Goal: Task Accomplishment & Management: Use online tool/utility

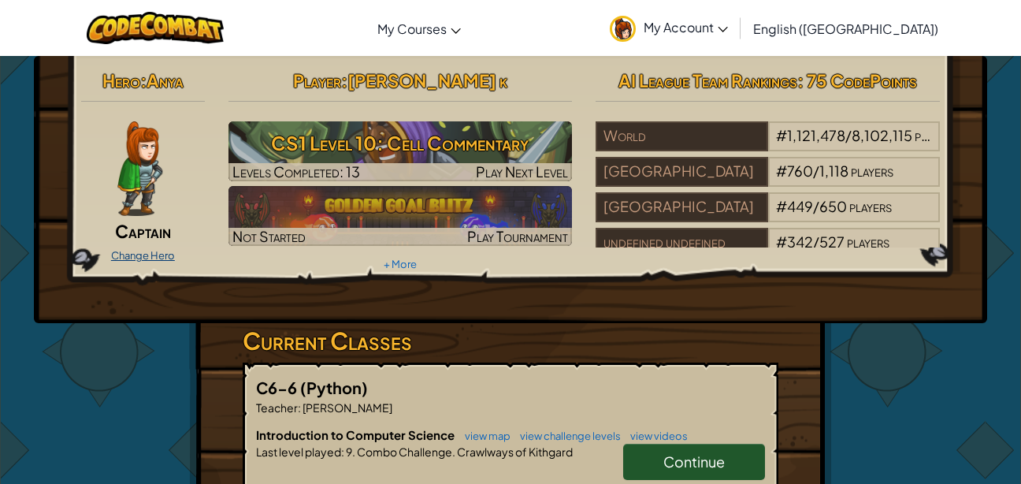
click at [160, 252] on link "Change Hero" at bounding box center [143, 255] width 64 height 13
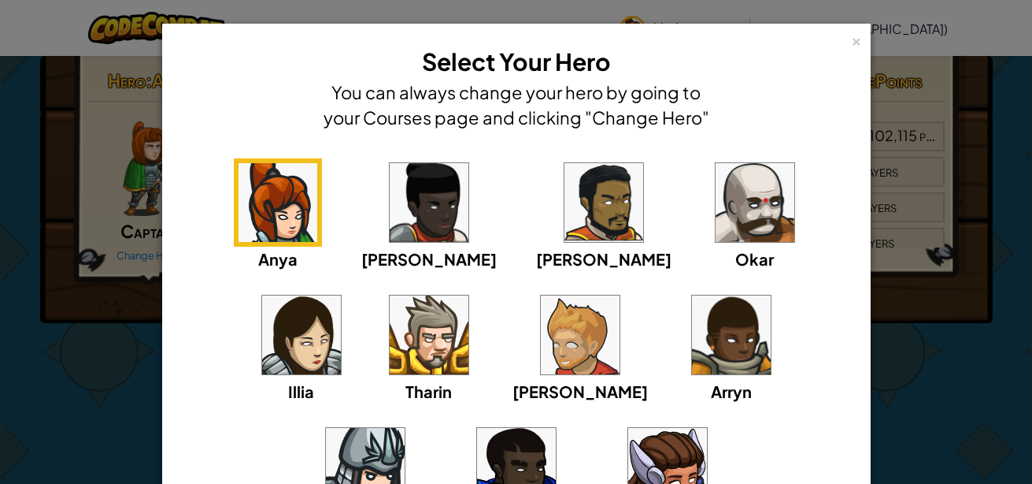
click at [390, 229] on img at bounding box center [429, 202] width 79 height 79
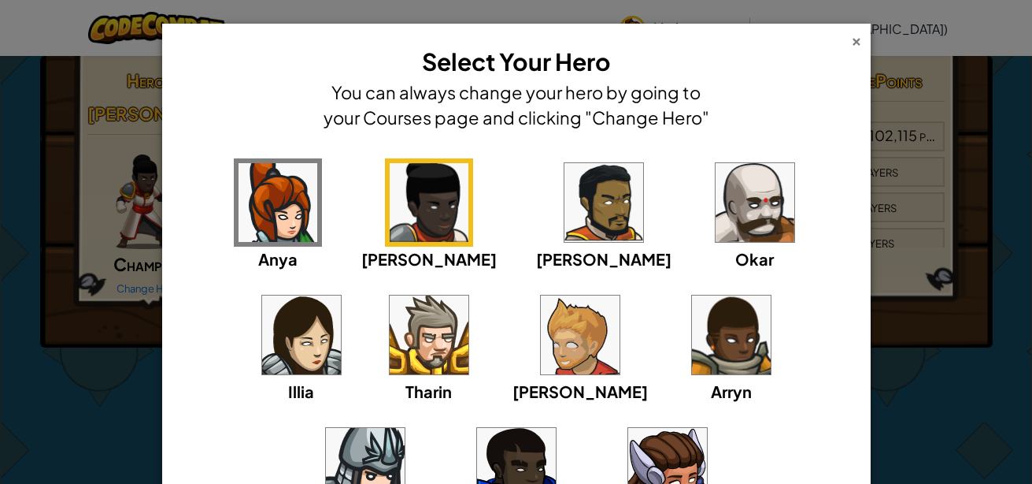
click at [851, 45] on div "×" at bounding box center [856, 39] width 11 height 17
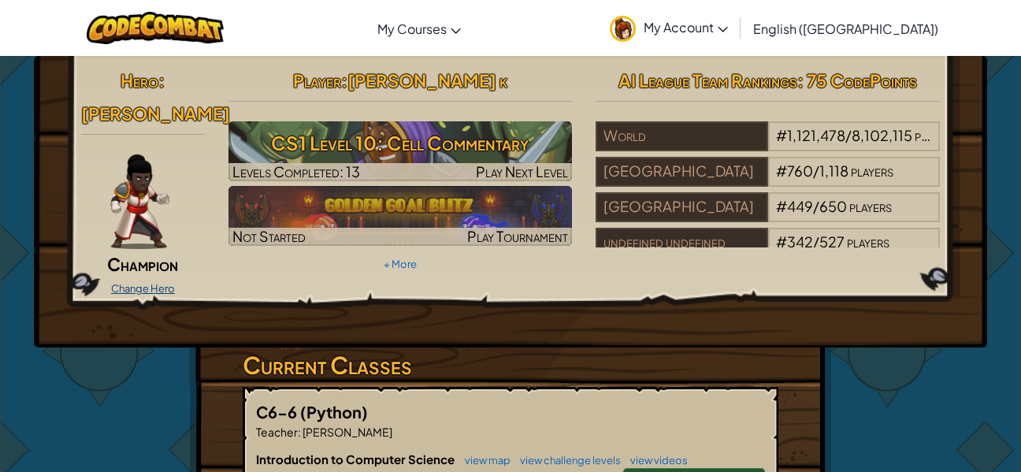
click at [145, 282] on link "Change Hero" at bounding box center [143, 288] width 64 height 13
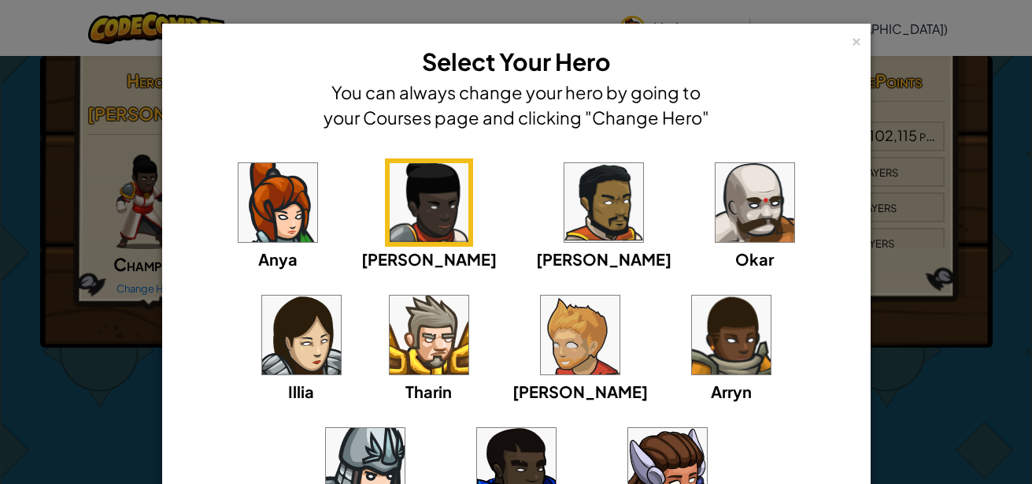
click at [565, 205] on img at bounding box center [604, 202] width 79 height 79
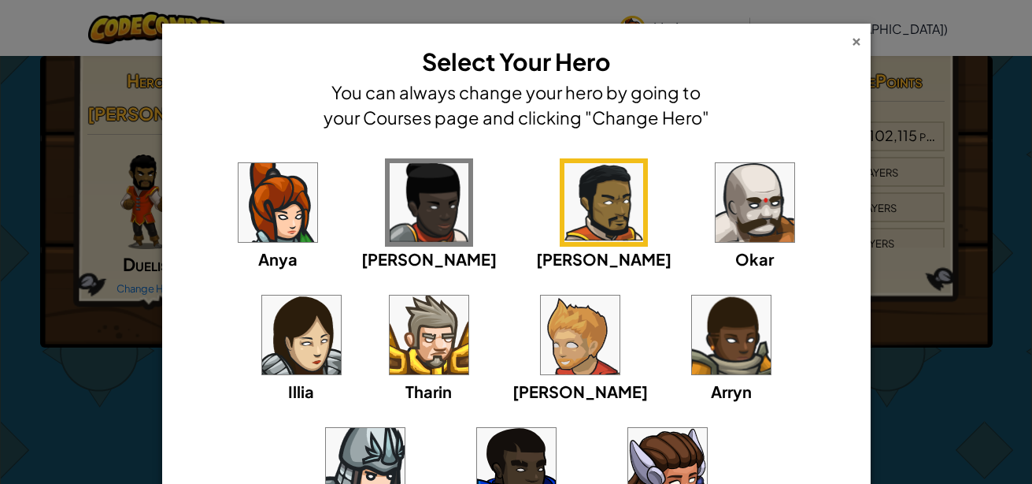
click at [851, 47] on div "×" at bounding box center [856, 39] width 11 height 17
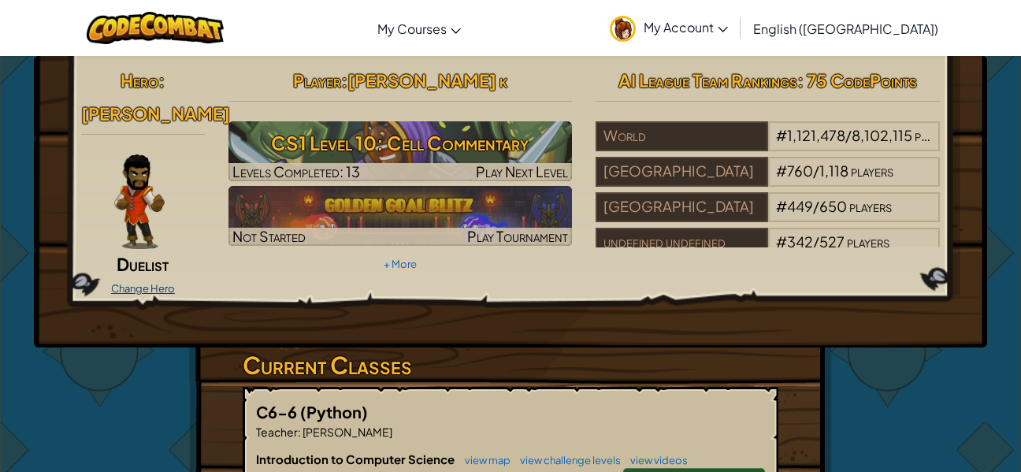
click at [148, 282] on link "Change Hero" at bounding box center [143, 288] width 64 height 13
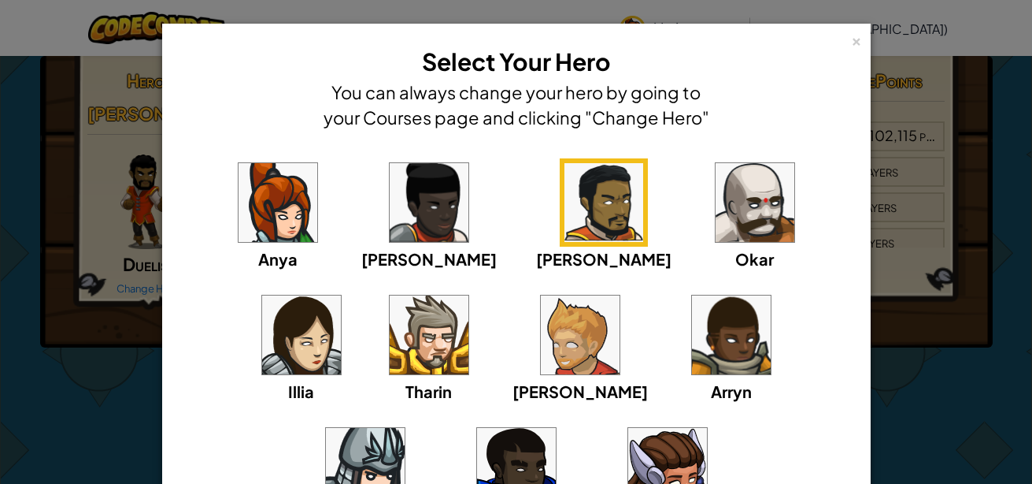
click at [250, 219] on img at bounding box center [278, 202] width 79 height 79
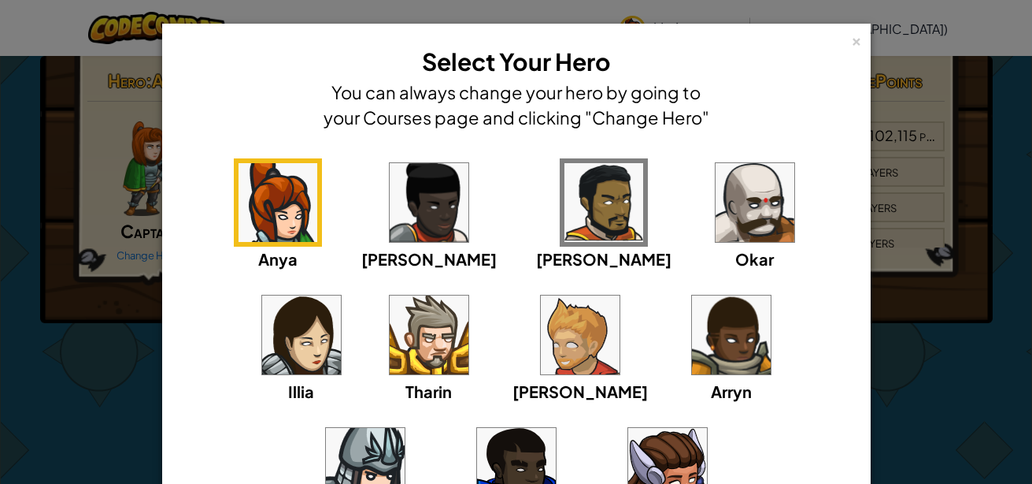
click at [390, 339] on img at bounding box center [429, 334] width 79 height 79
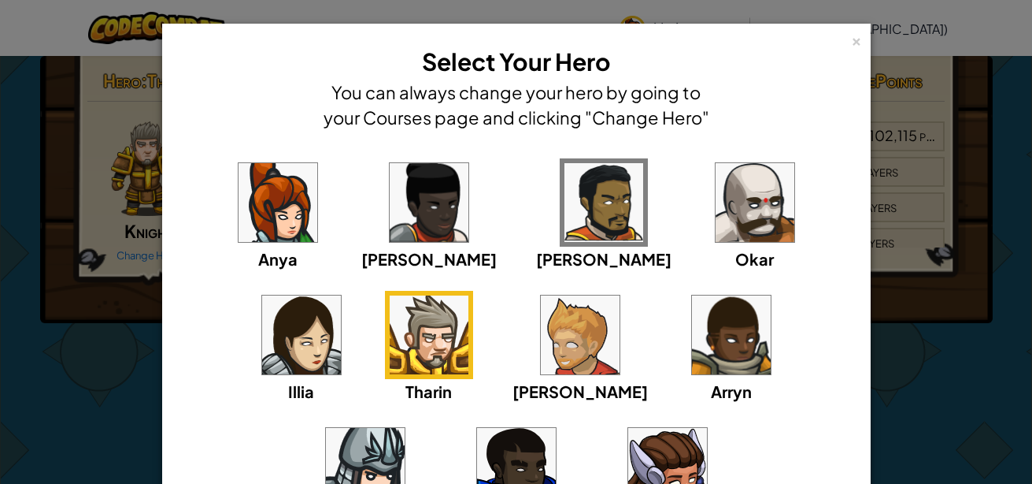
click at [541, 347] on img at bounding box center [580, 334] width 79 height 79
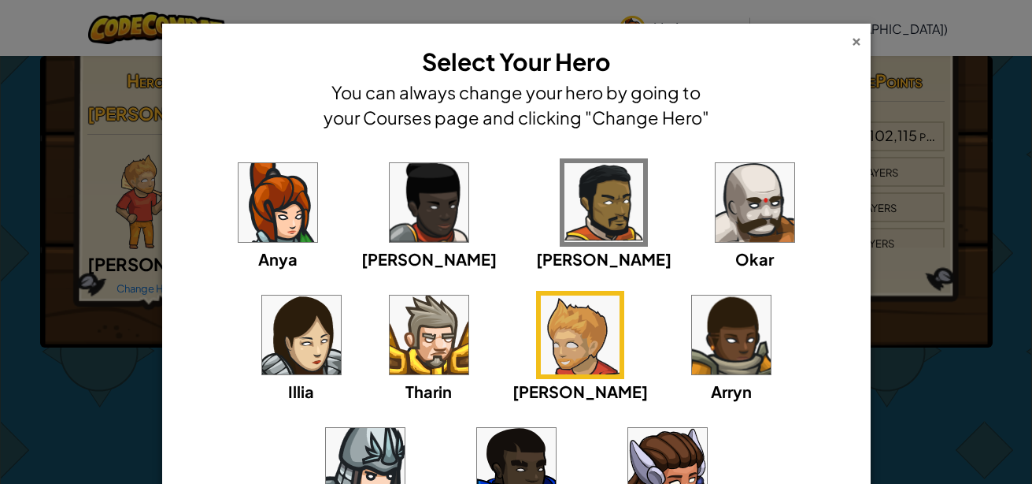
click at [851, 41] on div "×" at bounding box center [856, 39] width 11 height 17
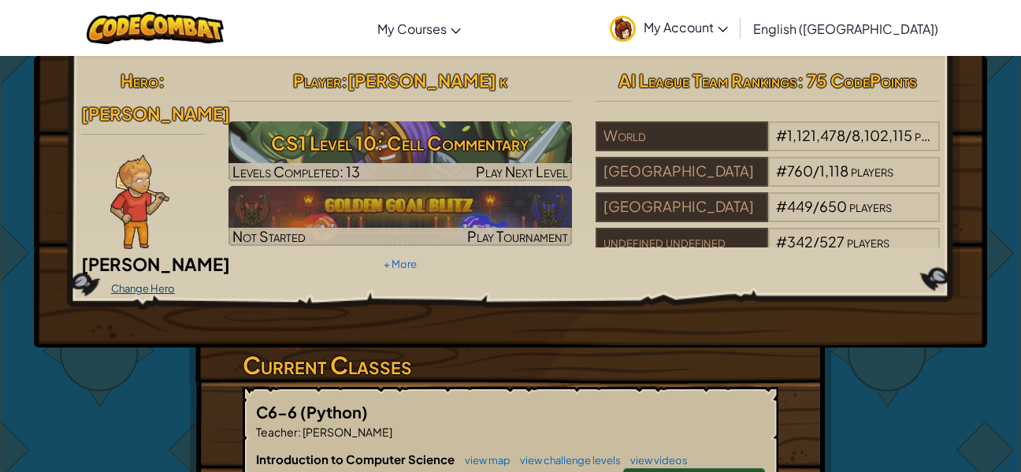
click at [139, 282] on link "Change Hero" at bounding box center [143, 288] width 64 height 13
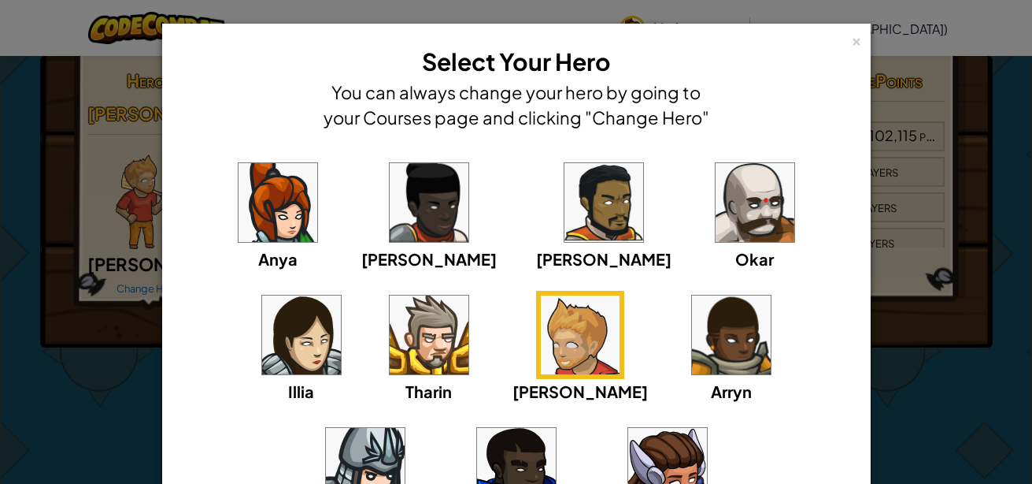
click at [692, 342] on img at bounding box center [731, 334] width 79 height 79
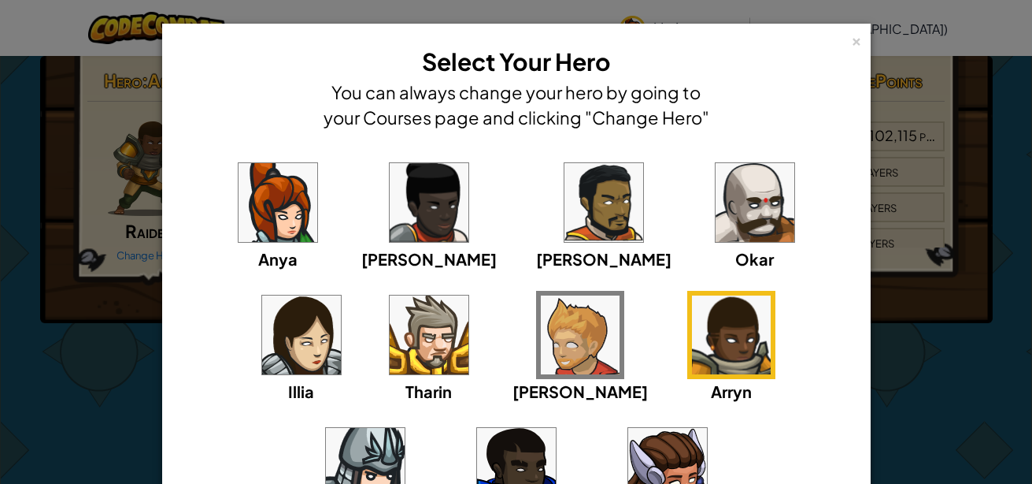
click at [405, 428] on img at bounding box center [365, 467] width 79 height 79
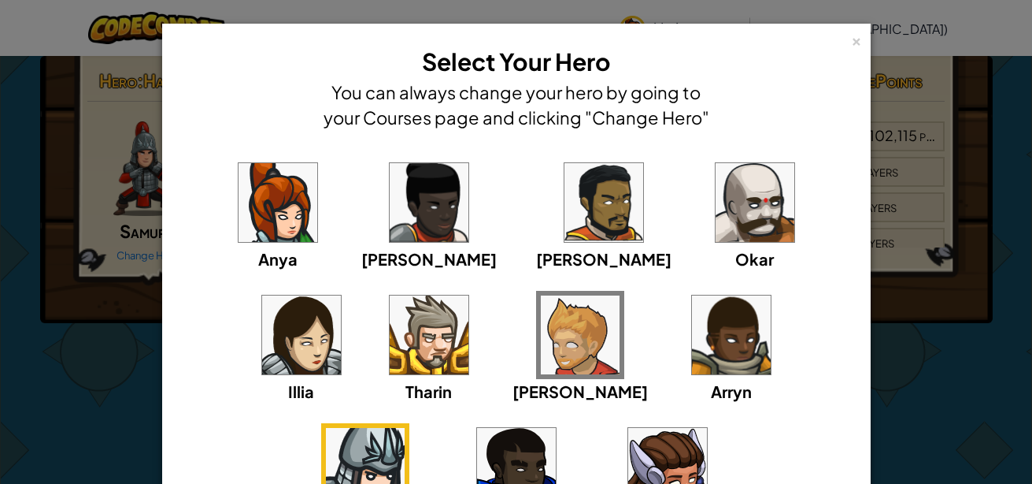
click at [405, 428] on img at bounding box center [365, 467] width 79 height 79
click at [851, 37] on div "×" at bounding box center [856, 39] width 11 height 17
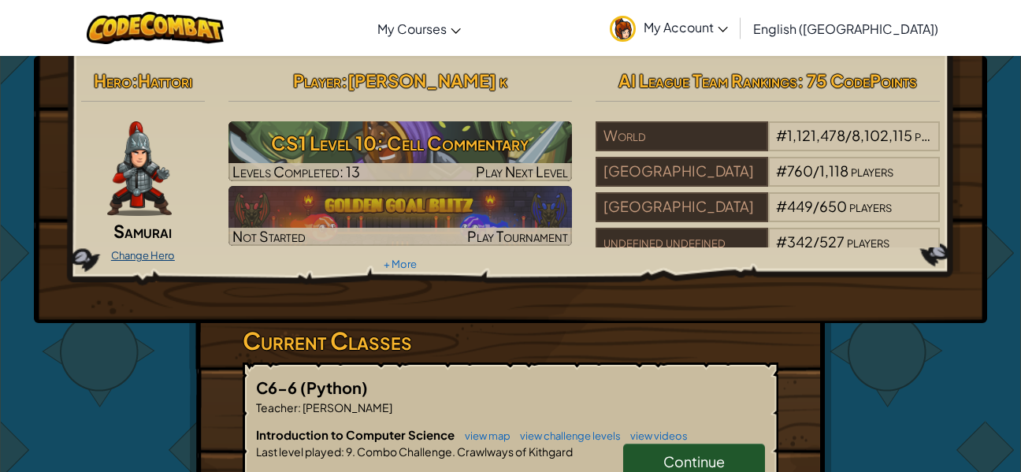
click at [148, 253] on link "Change Hero" at bounding box center [143, 255] width 64 height 13
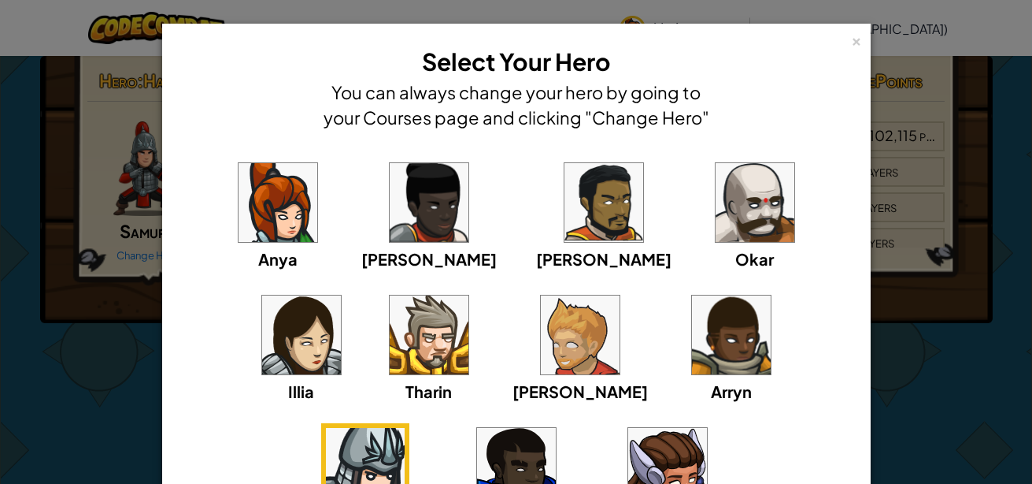
click at [556, 428] on img at bounding box center [516, 467] width 79 height 79
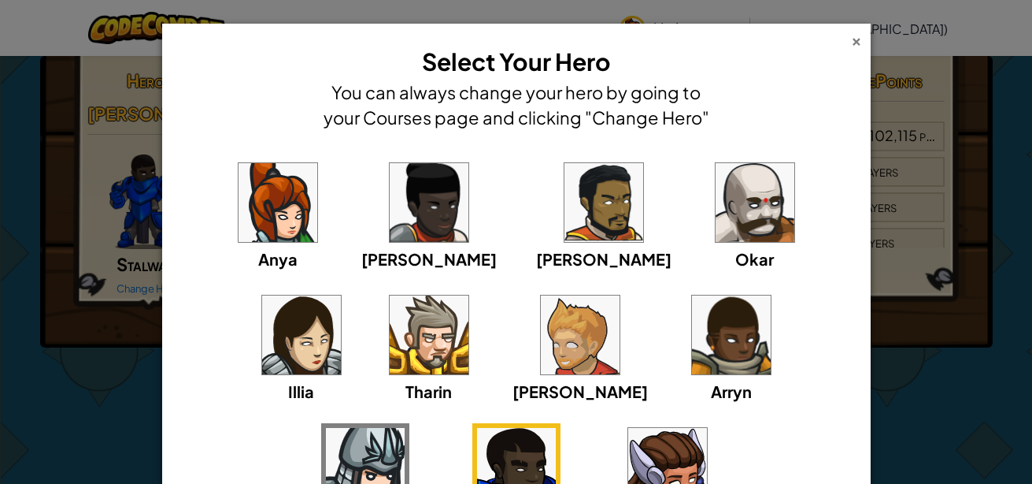
click at [851, 42] on div "×" at bounding box center [856, 39] width 11 height 17
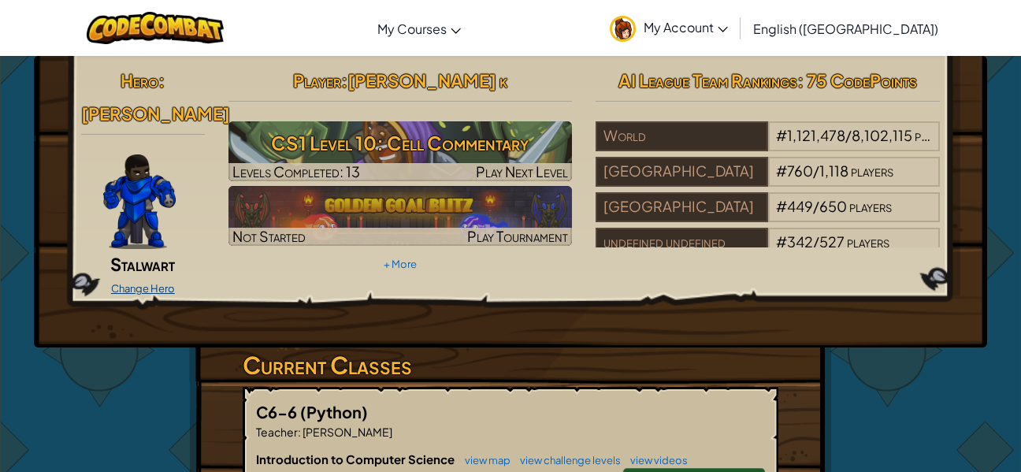
click at [155, 282] on link "Change Hero" at bounding box center [143, 288] width 64 height 13
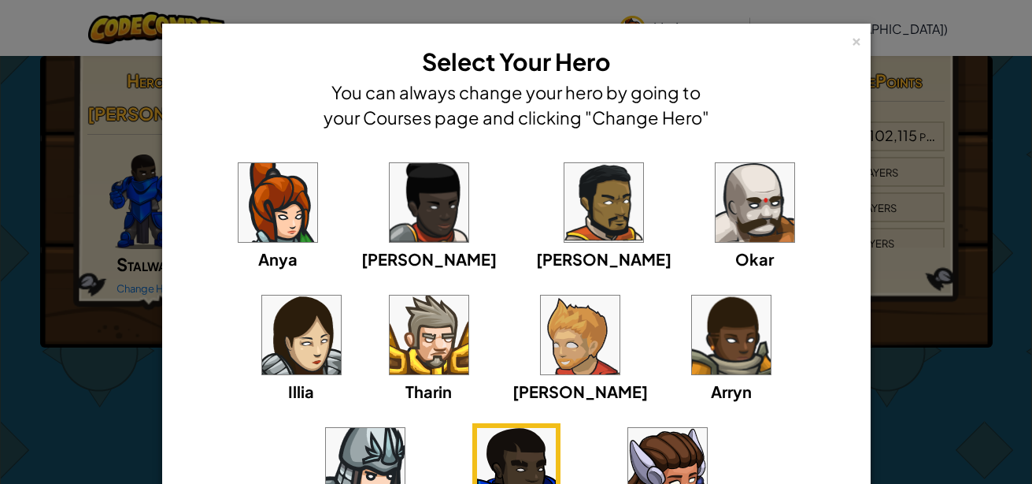
click at [239, 221] on img at bounding box center [278, 202] width 79 height 79
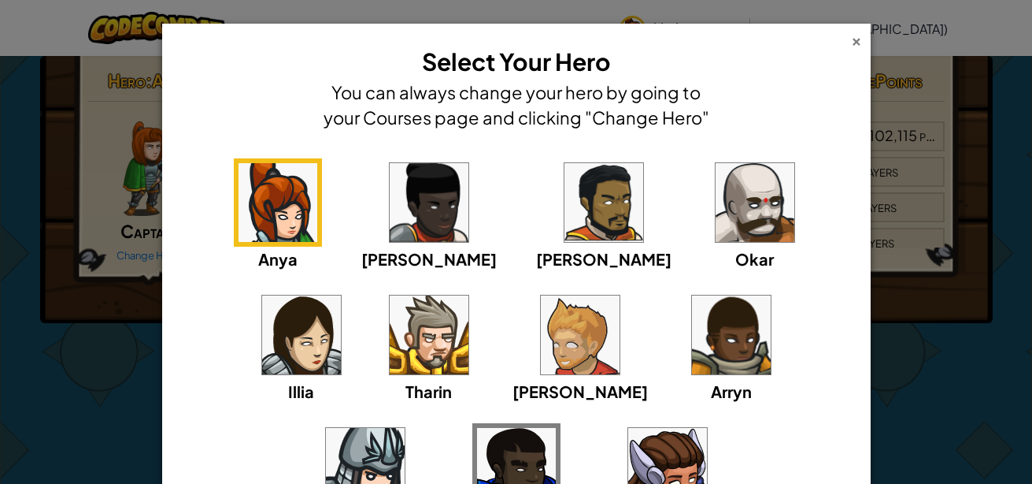
click at [851, 40] on div "×" at bounding box center [856, 39] width 11 height 17
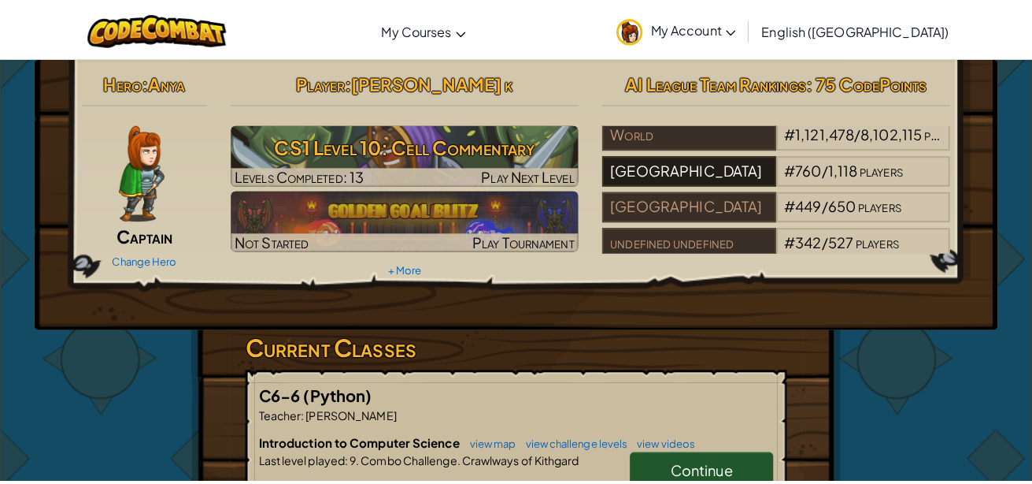
scroll to position [2, 0]
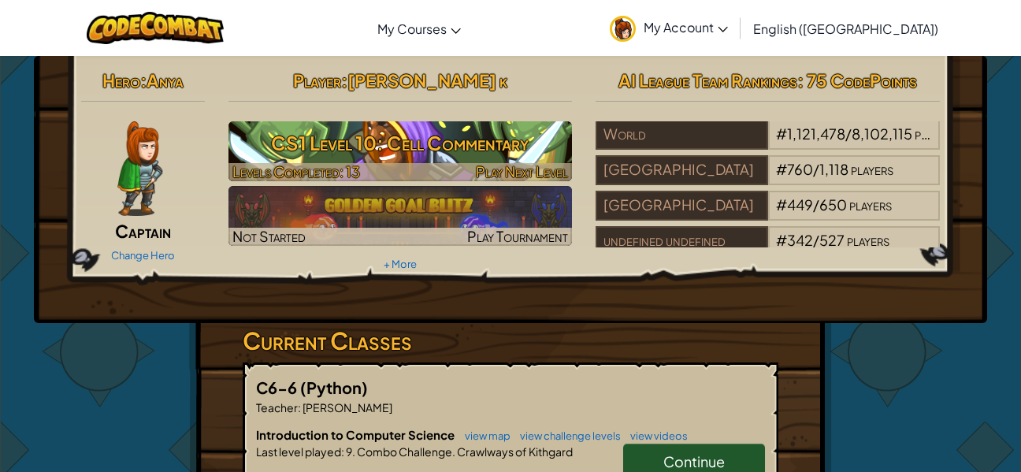
click at [383, 143] on h3 "CS1 Level 10: Cell Commentary" at bounding box center [400, 142] width 344 height 35
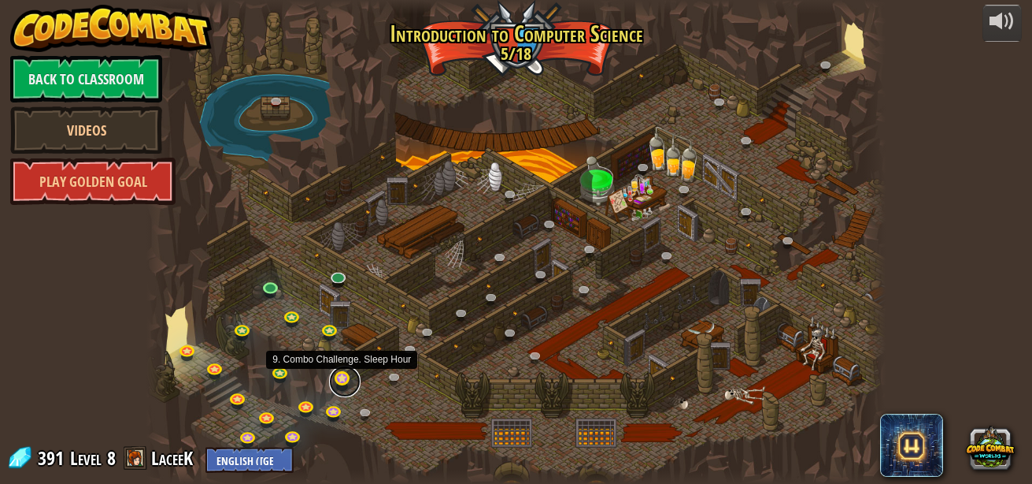
click at [341, 384] on link at bounding box center [345, 381] width 32 height 32
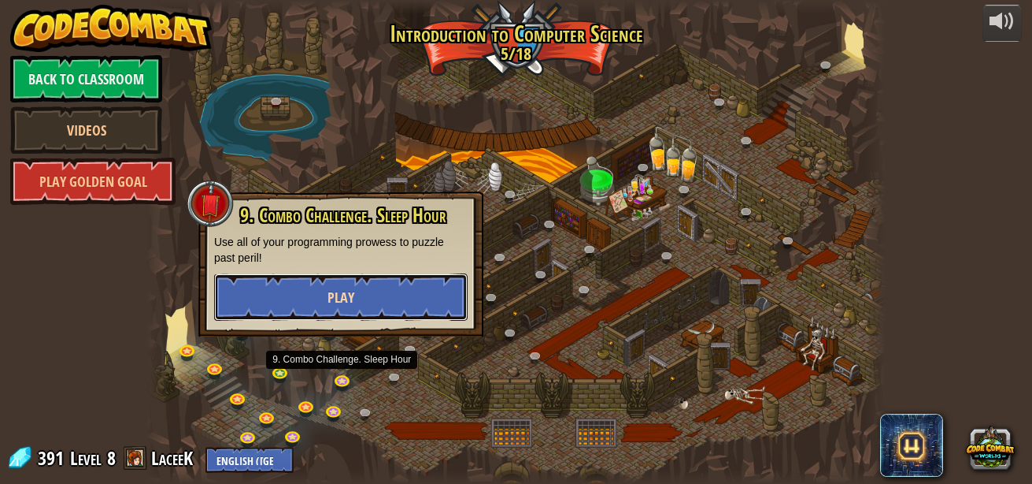
click at [327, 299] on button "Play" at bounding box center [341, 296] width 254 height 47
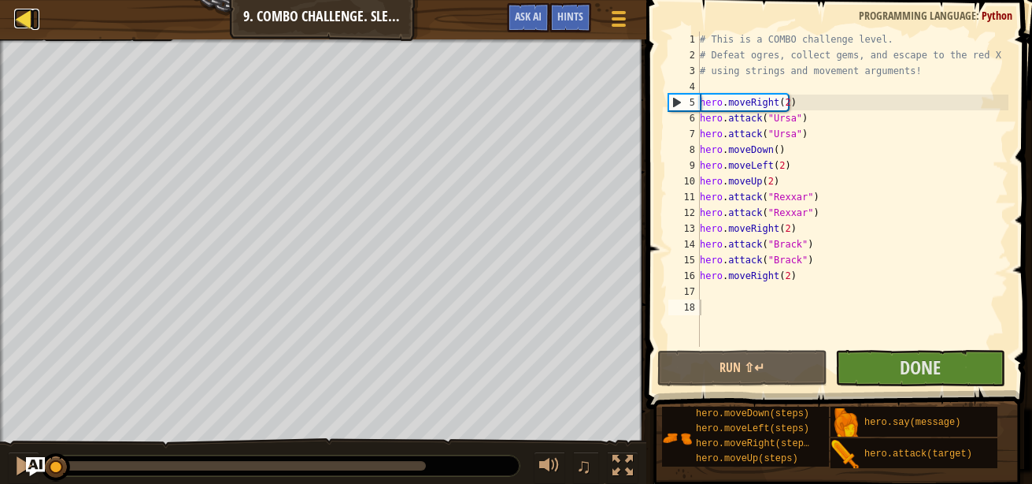
click at [20, 13] on div at bounding box center [24, 19] width 20 height 20
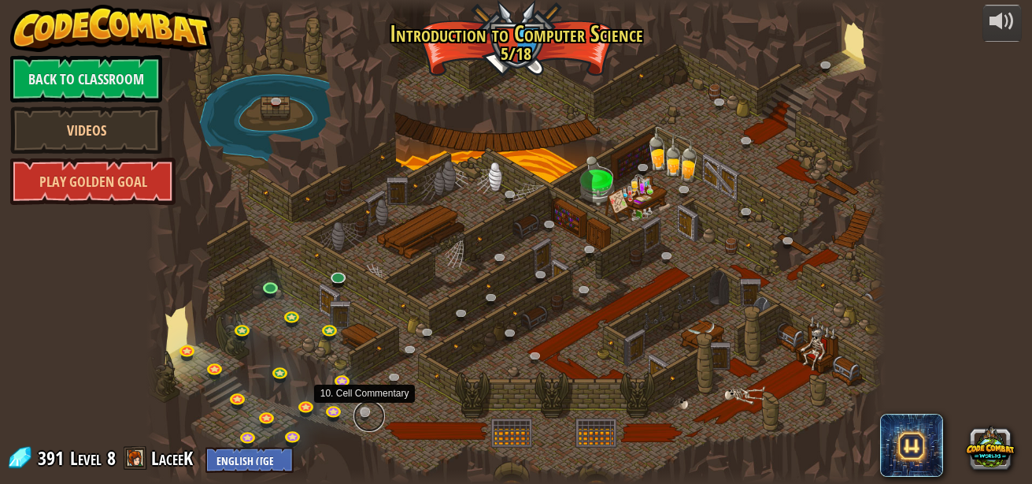
click at [363, 413] on link at bounding box center [370, 416] width 32 height 32
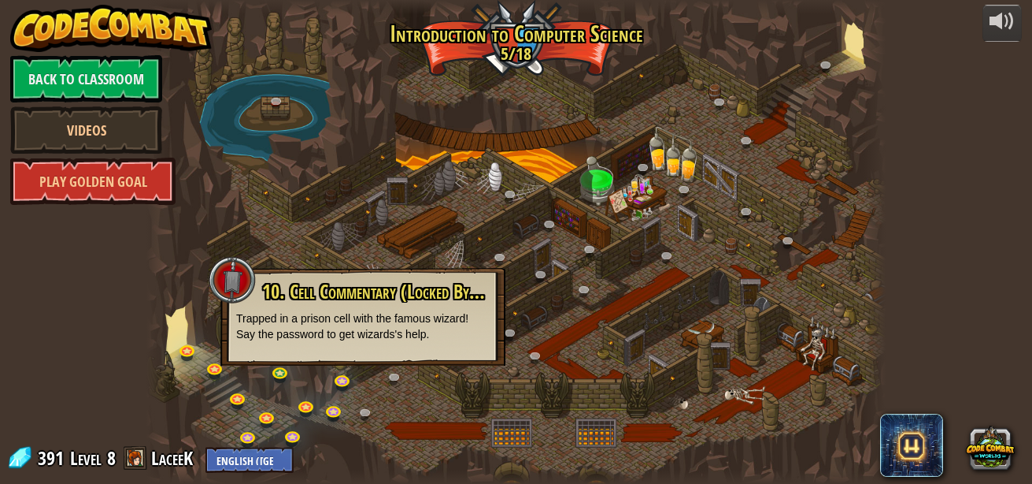
click at [408, 151] on div at bounding box center [515, 242] width 739 height 484
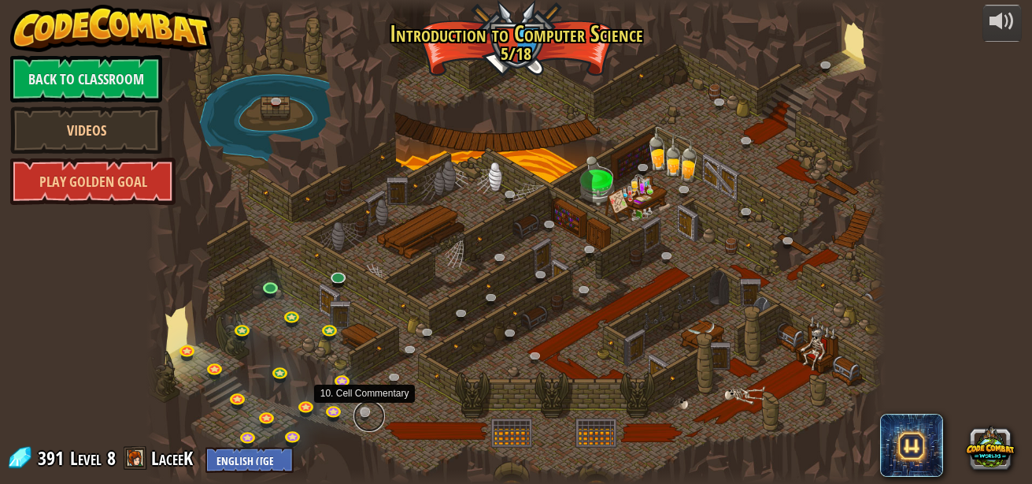
click at [362, 406] on link at bounding box center [370, 416] width 32 height 32
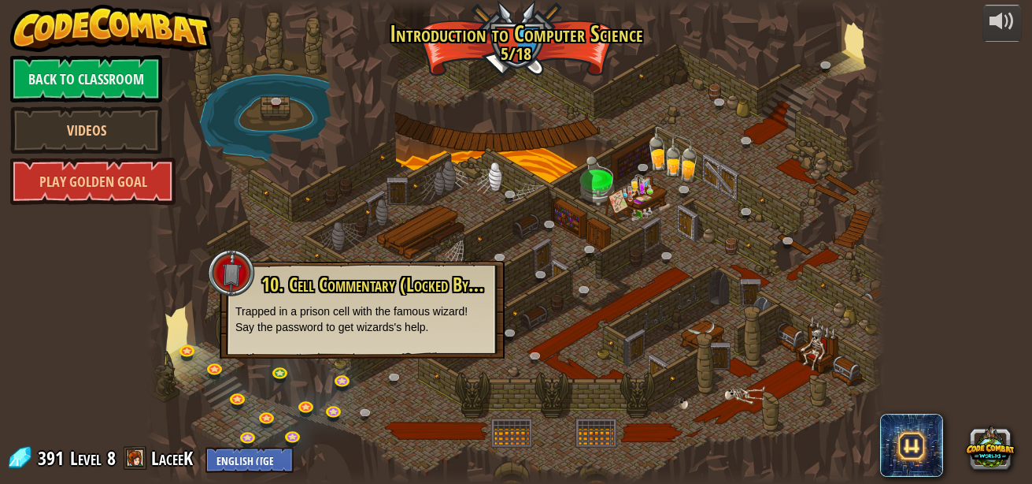
click at [448, 291] on span "10. Cell Commentary (Locked By Teacher)" at bounding box center [394, 284] width 266 height 27
click at [517, 348] on div at bounding box center [515, 242] width 739 height 484
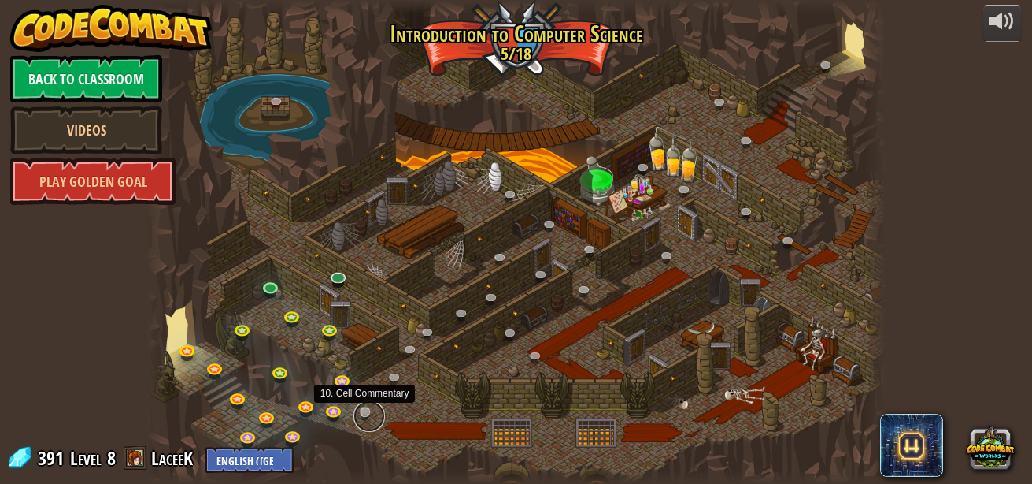
click at [366, 411] on link at bounding box center [370, 416] width 32 height 32
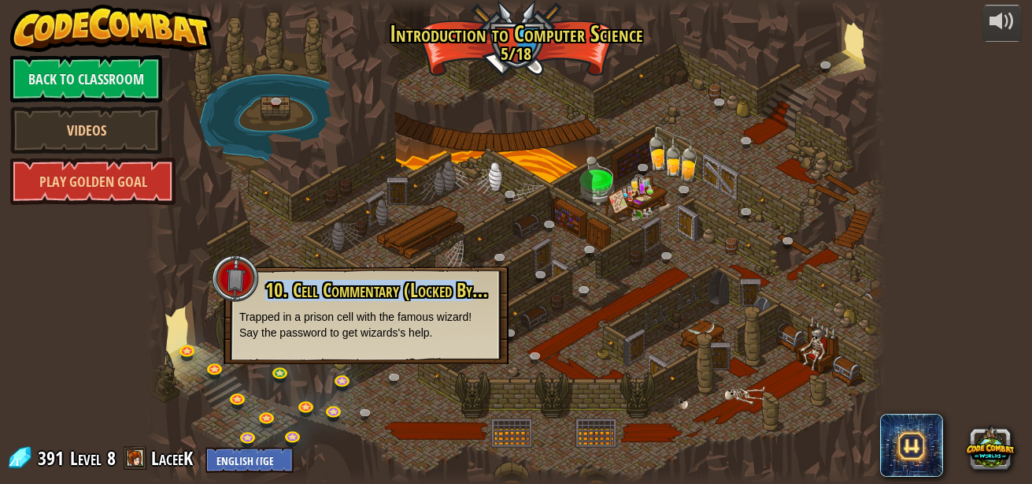
click at [409, 425] on div at bounding box center [515, 242] width 739 height 484
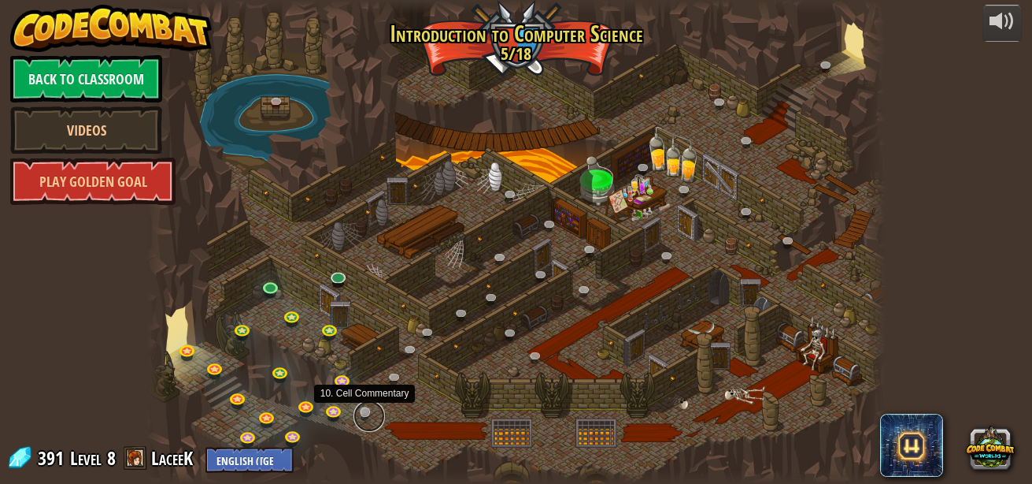
click at [369, 410] on link at bounding box center [370, 416] width 32 height 32
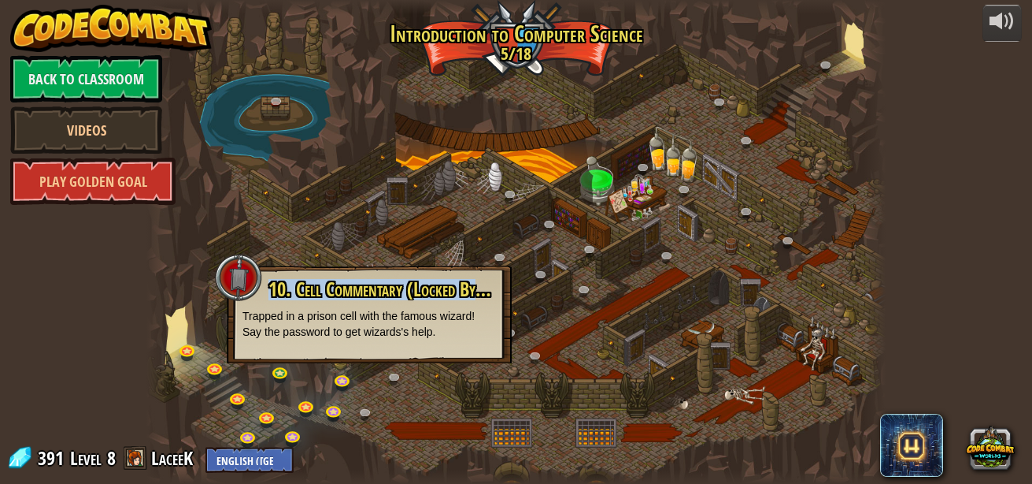
click at [398, 436] on div at bounding box center [515, 242] width 739 height 484
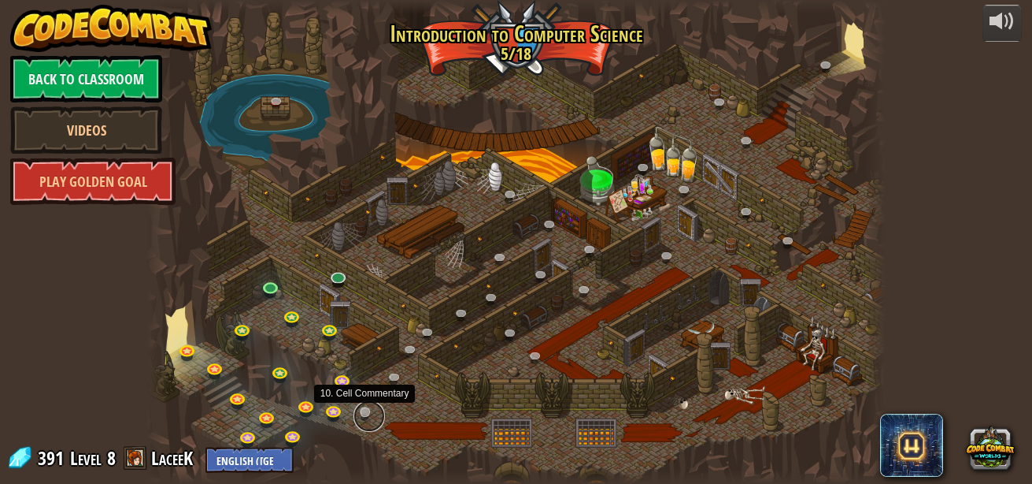
click at [367, 414] on link at bounding box center [370, 416] width 32 height 32
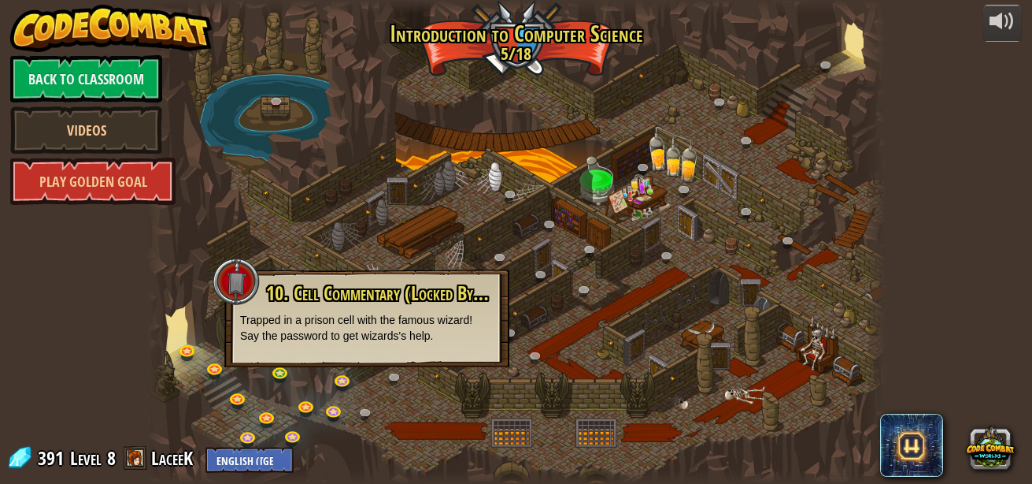
click at [374, 314] on p "Trapped in a prison cell with the famous wizard! Say the password to get wizard…" at bounding box center [367, 328] width 254 height 32
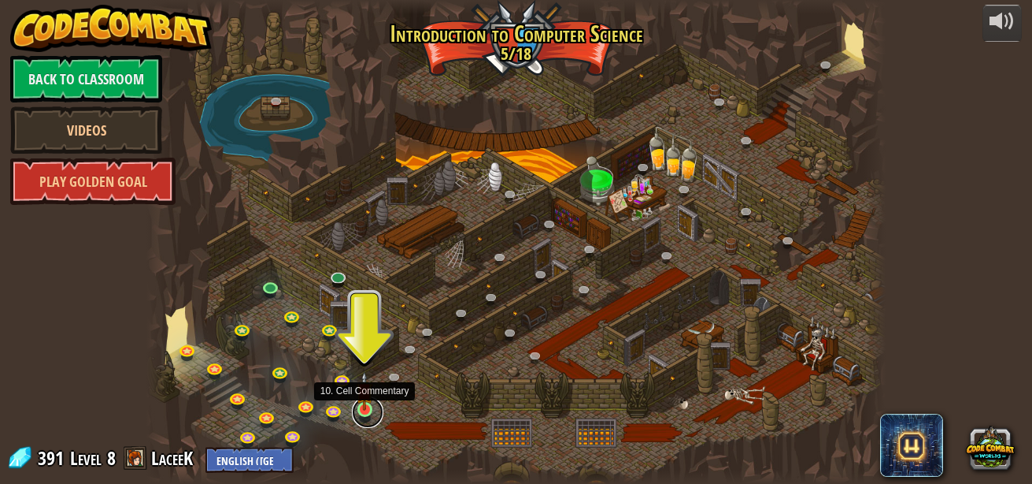
click at [364, 413] on link at bounding box center [368, 412] width 32 height 32
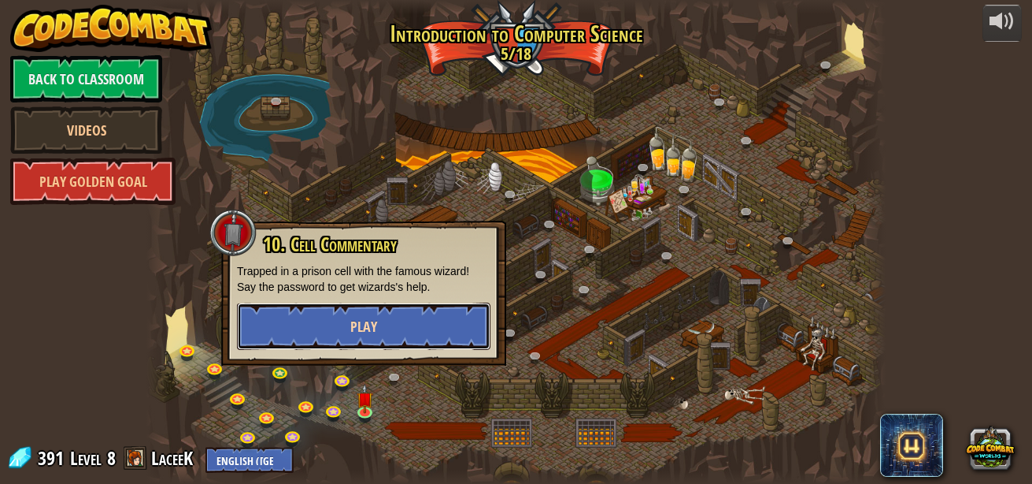
click at [339, 328] on button "Play" at bounding box center [364, 325] width 254 height 47
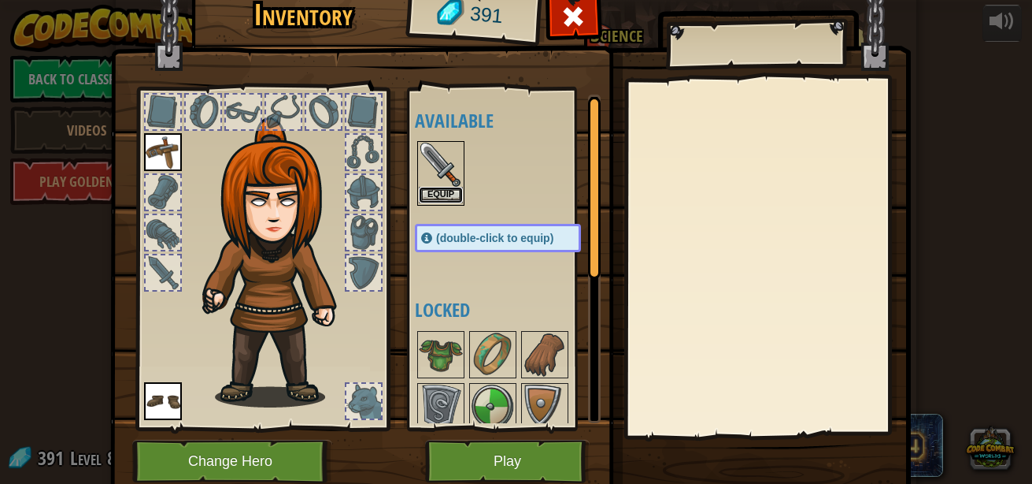
click at [438, 191] on button "Equip" at bounding box center [441, 195] width 44 height 17
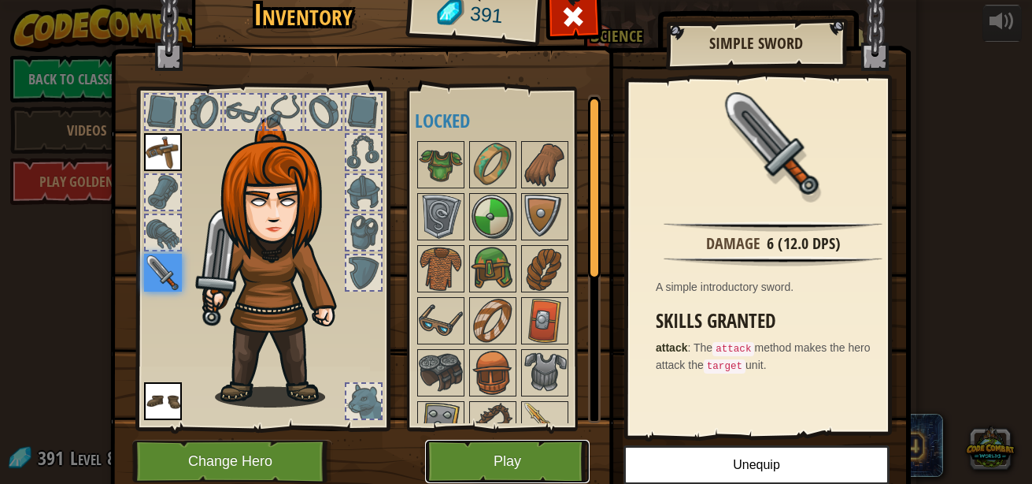
click at [507, 467] on button "Play" at bounding box center [507, 460] width 165 height 43
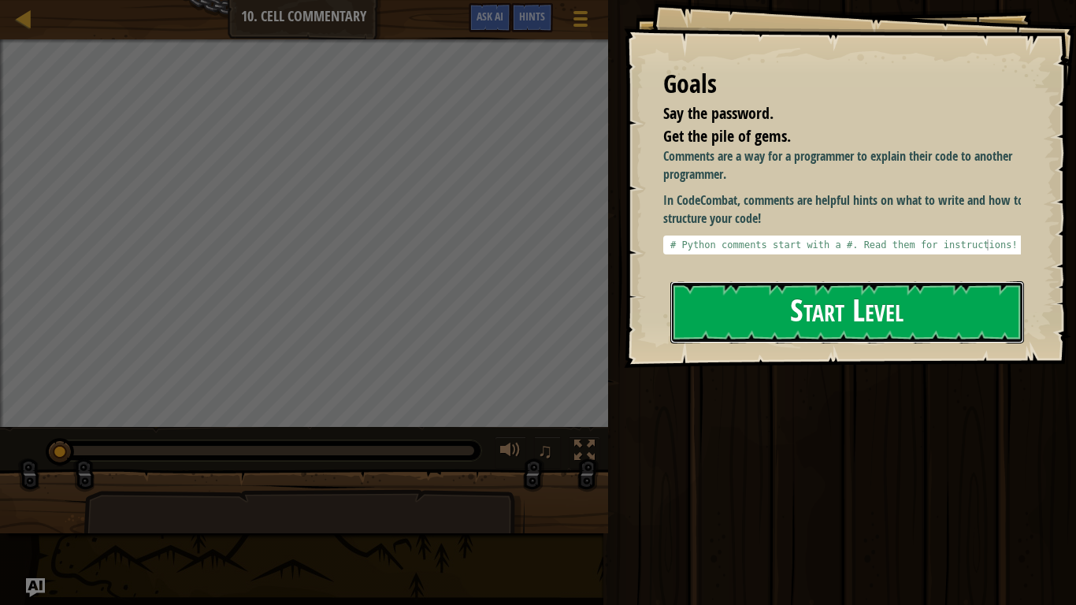
click at [822, 320] on button "Start Level" at bounding box center [847, 312] width 354 height 62
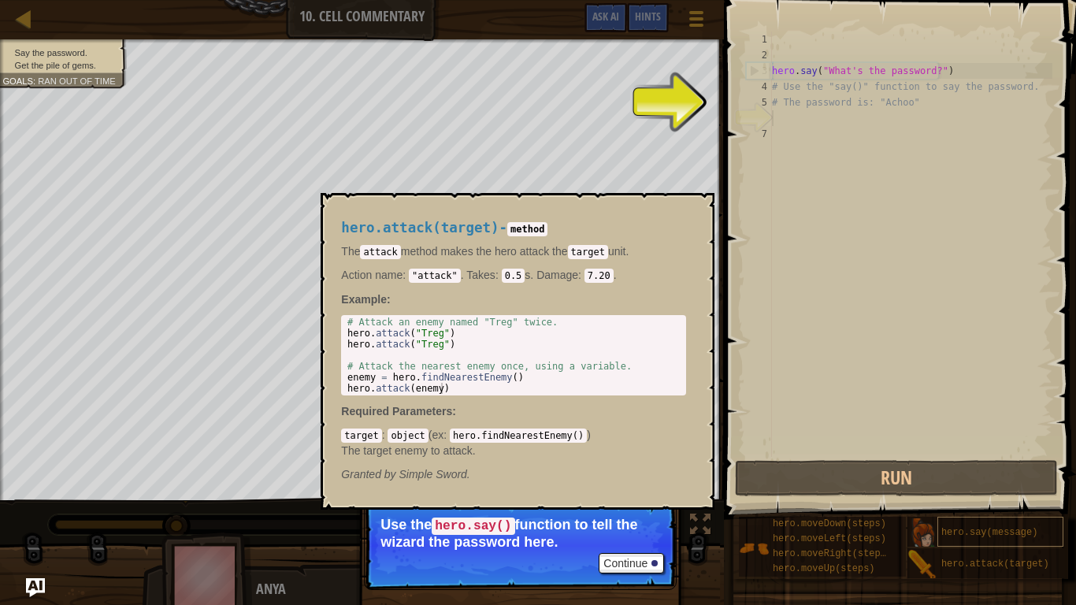
scroll to position [12, 0]
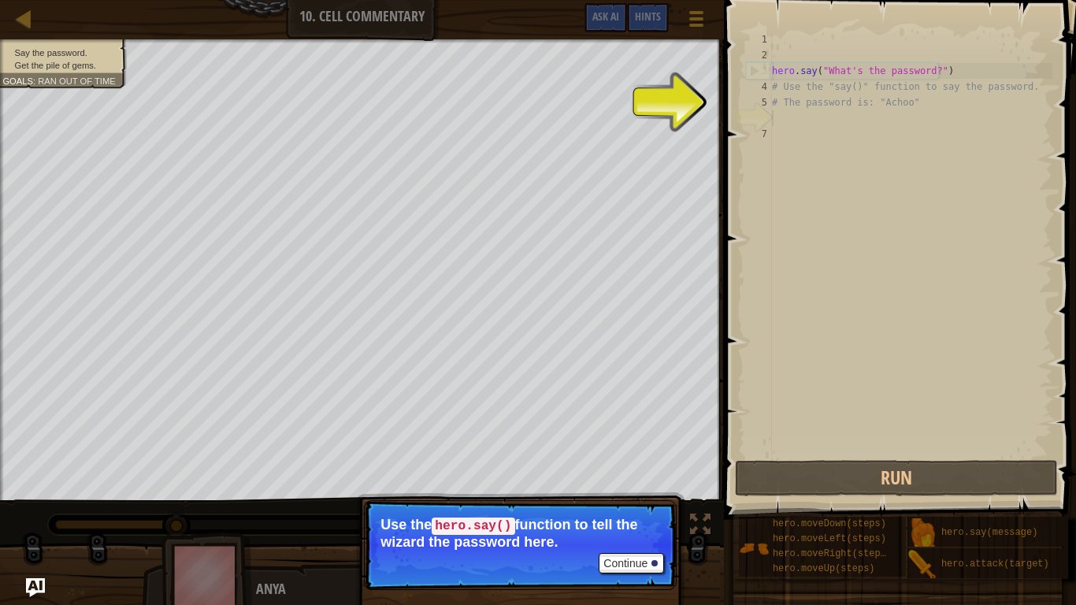
click at [798, 115] on div "hero . say ( "What's the password?" ) # Use the "say()" function to say the pas…" at bounding box center [911, 260] width 284 height 457
click at [774, 117] on div "hero . say ( "What's the password?" ) # Use the "say()" function to say the pas…" at bounding box center [911, 260] width 284 height 457
click at [644, 483] on button "Continue" at bounding box center [631, 563] width 65 height 20
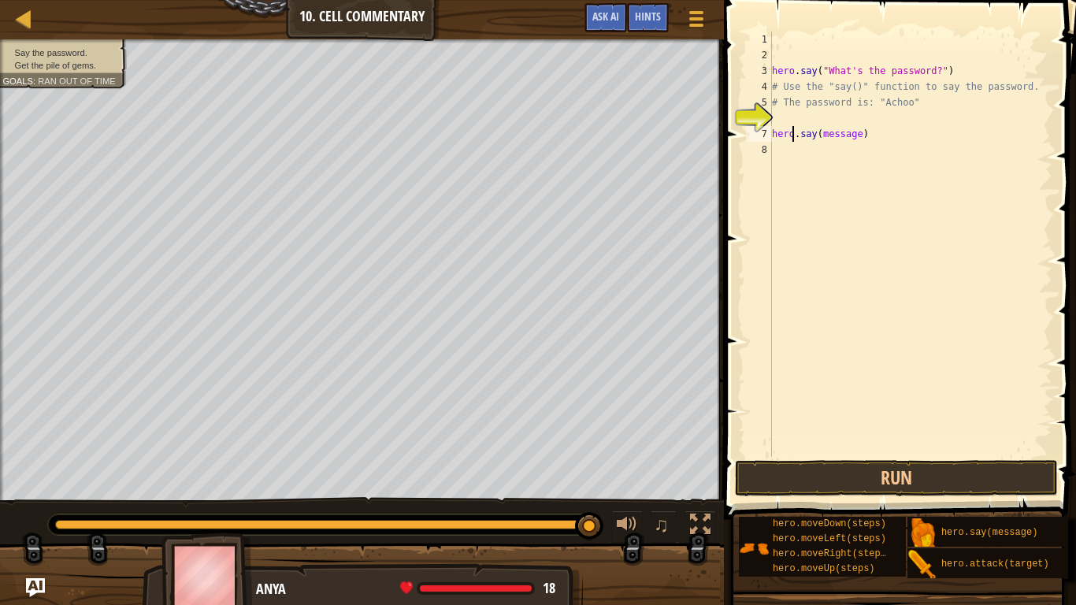
click at [791, 132] on div "hero . say ( "What's the password?" ) # Use the "say()" function to say the pas…" at bounding box center [911, 260] width 284 height 457
click at [856, 135] on div "hero . say ( "What's the password?" ) # Use the "say()" function to say the pas…" at bounding box center [911, 260] width 284 height 457
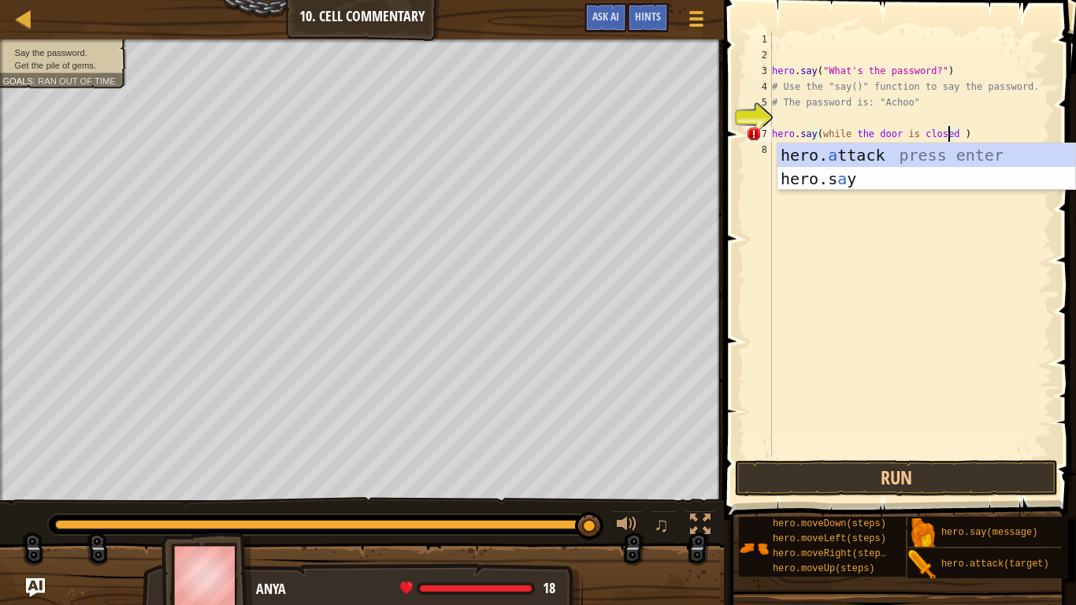
scroll to position [7, 14]
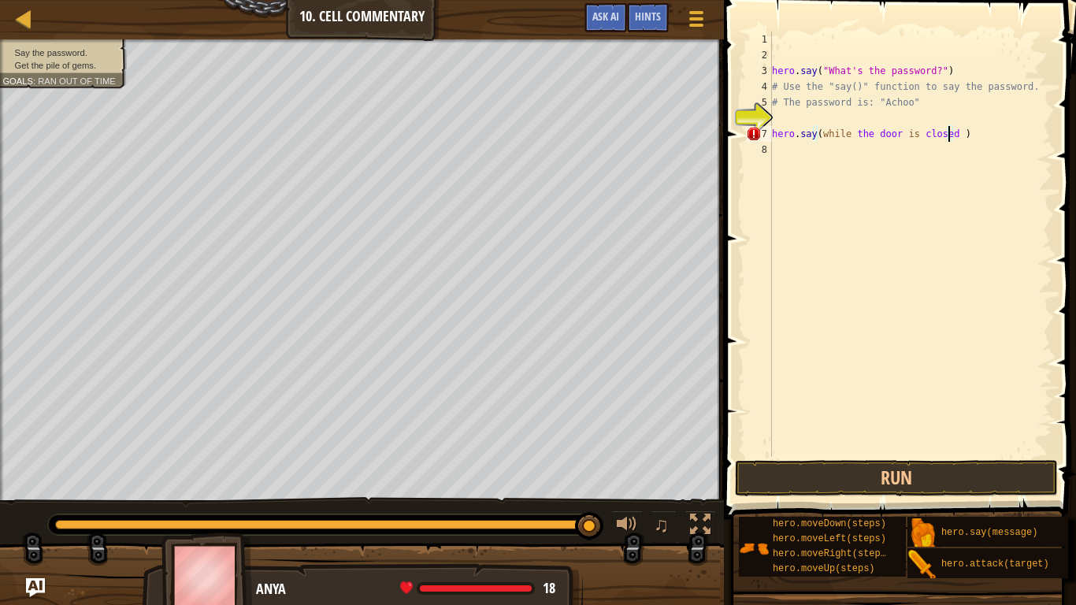
type textarea "hero.say(while the door is closed)"
click at [961, 135] on div "hero . say ( "What's the password?" ) # Use the "say()" function to say the pas…" at bounding box center [911, 260] width 284 height 457
click at [951, 137] on div "hero . say ( "What's the password?" ) # Use the "say()" function to say the pas…" at bounding box center [911, 260] width 284 height 457
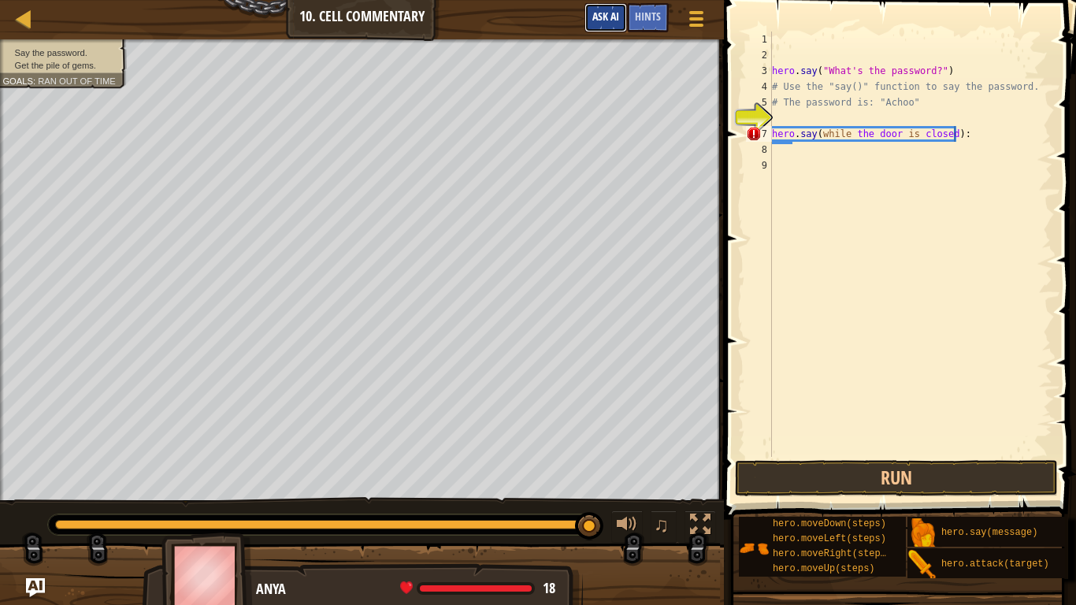
click at [617, 21] on span "Ask AI" at bounding box center [605, 16] width 27 height 15
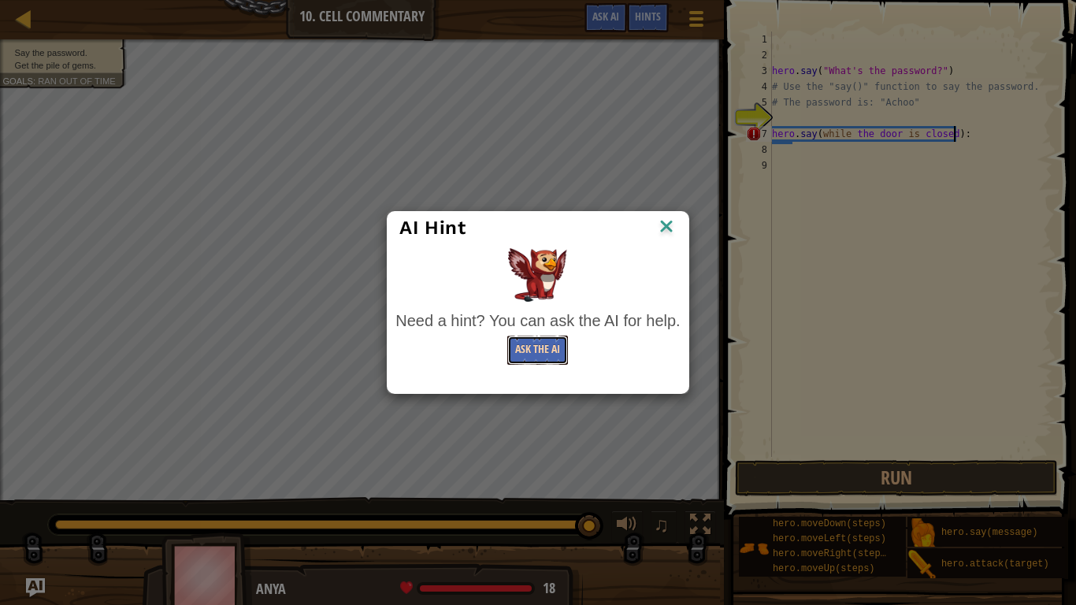
click at [551, 347] on button "Ask the AI" at bounding box center [537, 349] width 61 height 29
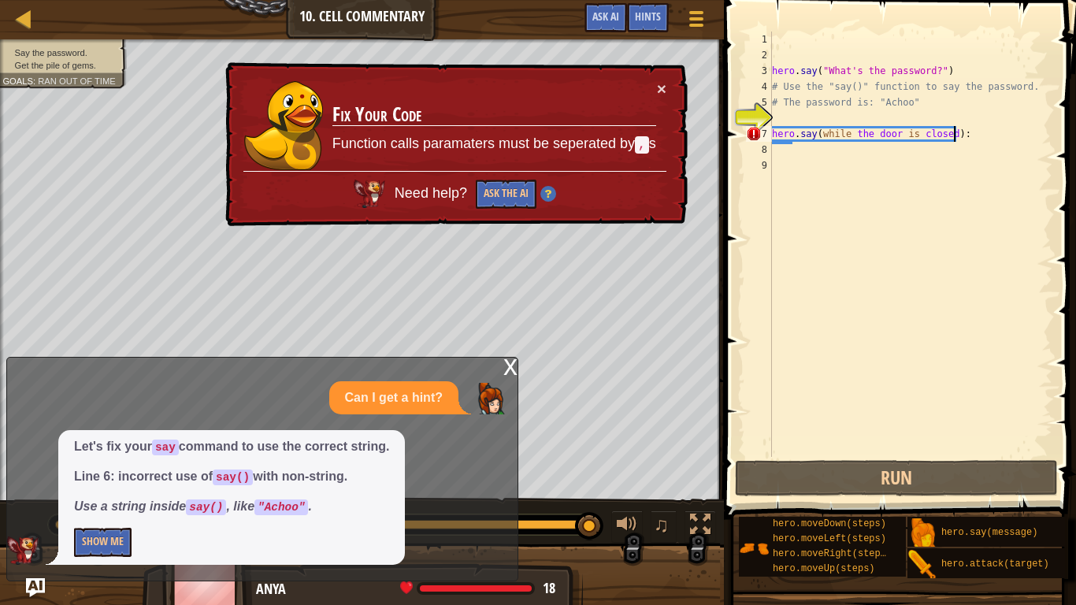
click at [940, 135] on div "hero . say ( "What's the password?" ) # Use the "say()" function to say the pas…" at bounding box center [911, 260] width 284 height 457
click at [960, 135] on div "hero . say ( "What's the password?" ) # Use the "say()" function to say the pas…" at bounding box center [911, 260] width 284 height 457
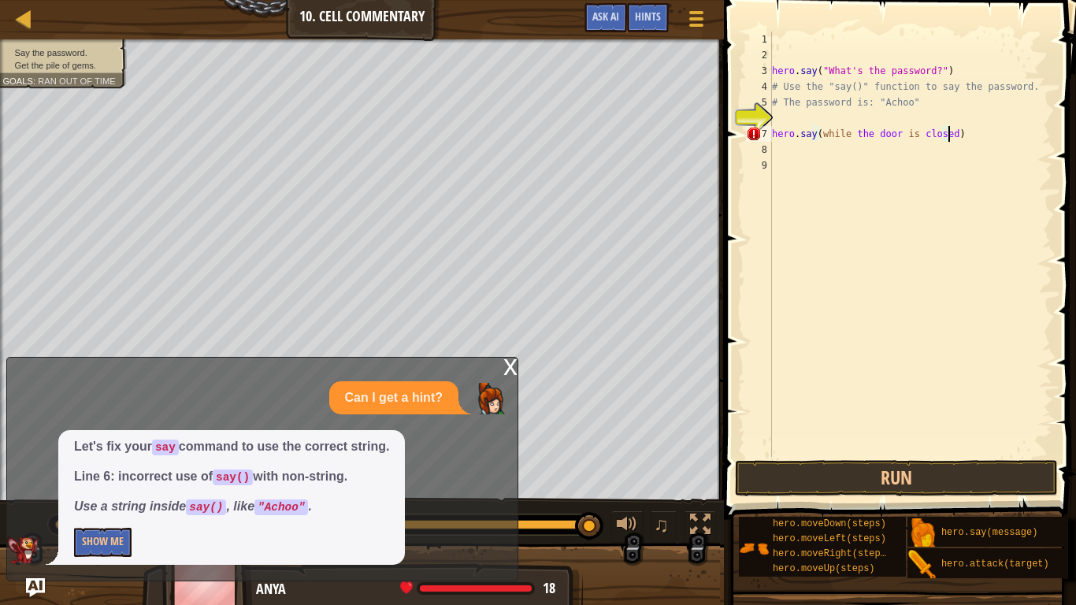
click at [944, 132] on div "hero . say ( "What's the password?" ) # Use the "say()" function to say the pas…" at bounding box center [911, 260] width 284 height 457
click at [863, 479] on button "Run" at bounding box center [896, 478] width 323 height 36
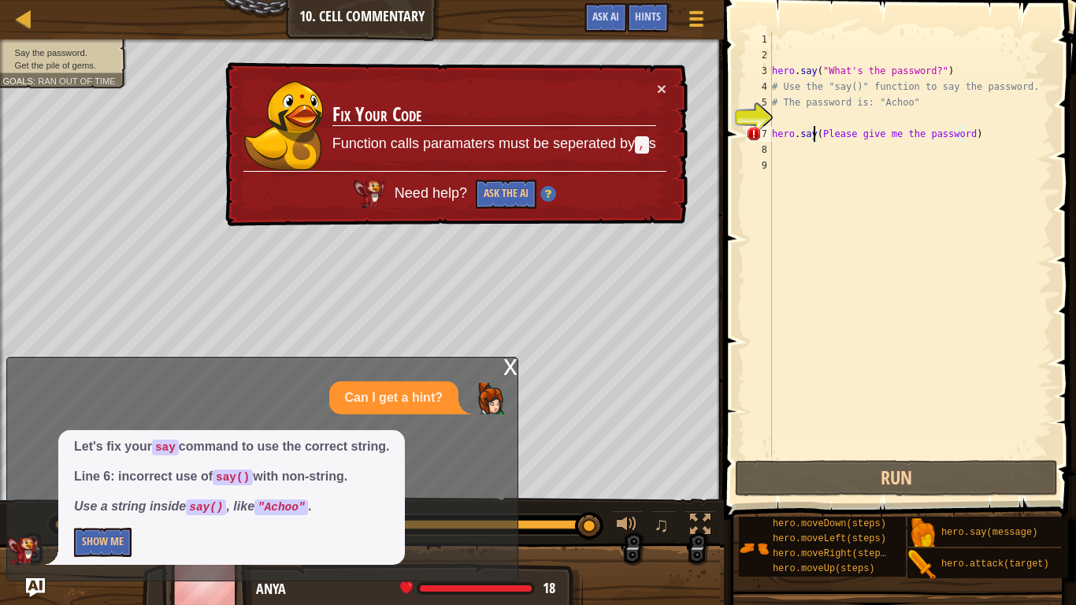
click at [813, 132] on div "hero . say ( "What's the password?" ) # Use the "say()" function to say the pas…" at bounding box center [911, 260] width 284 height 457
type textarea "hero.say,(Please give me the password)"
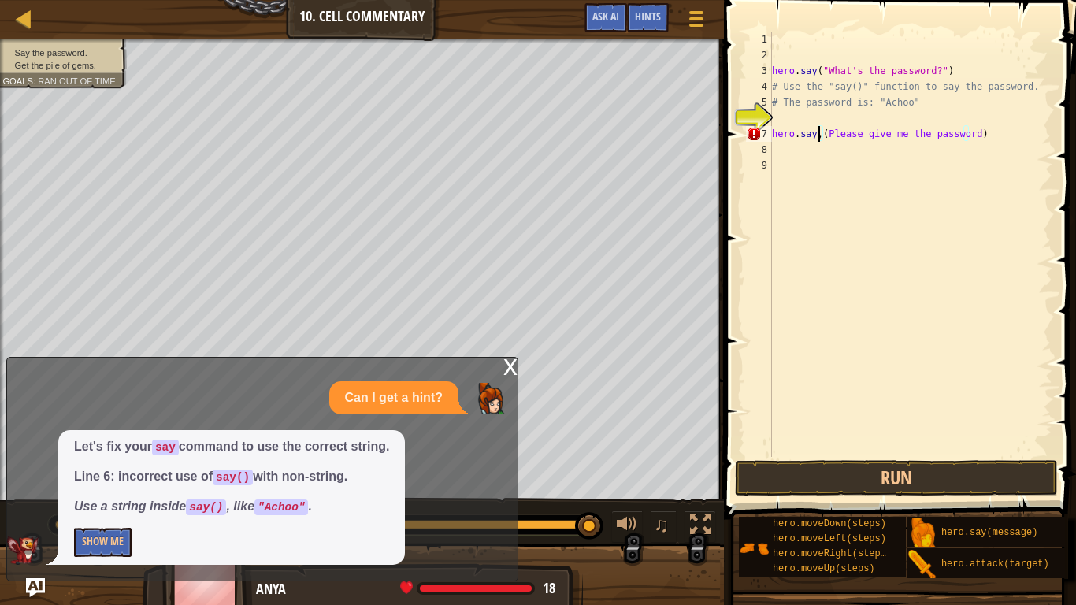
click at [804, 249] on div "hero . say ( "What's the password?" ) # Use the "say()" function to say the pas…" at bounding box center [911, 260] width 284 height 457
click at [772, 474] on button "Run" at bounding box center [896, 478] width 323 height 36
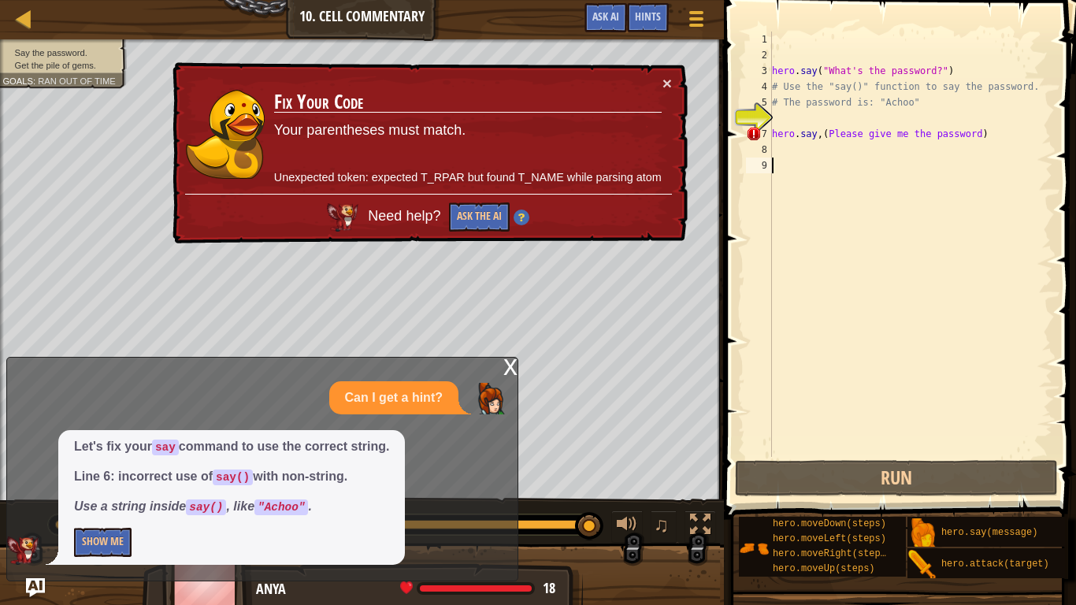
click at [782, 113] on div "hero . say ( "What's the password?" ) # Use the "say()" function to say the pas…" at bounding box center [911, 260] width 284 height 457
type textarea "# The password is: "Achoo""
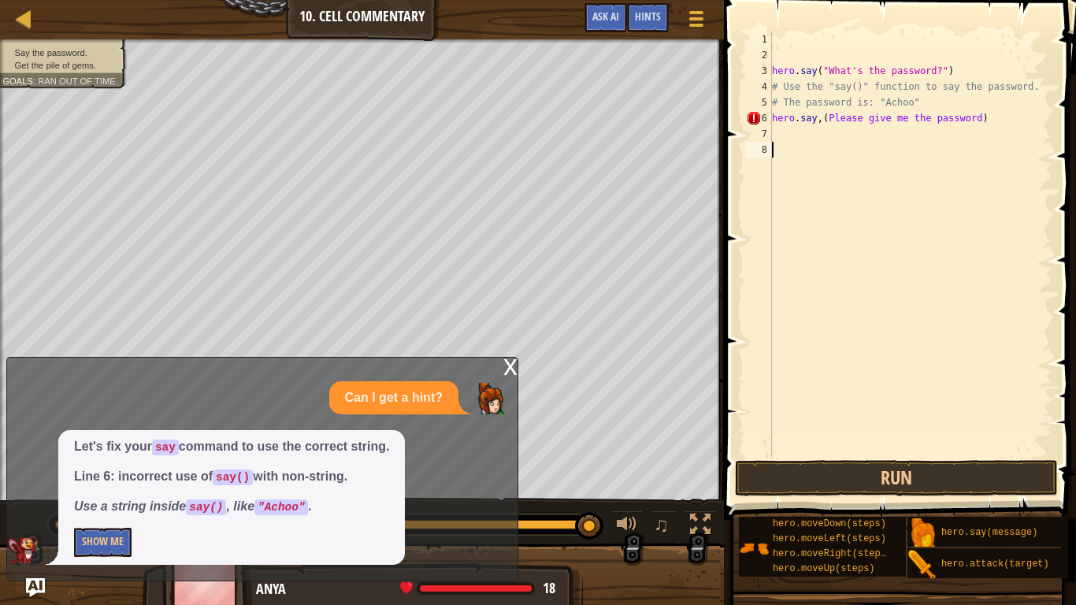
click at [810, 189] on div "hero . say ( "What's the password?" ) # Use the "say()" function to say the pas…" at bounding box center [911, 260] width 284 height 457
click at [964, 118] on div "hero . say ( "What's the password?" ) # Use the "say()" function to say the pas…" at bounding box center [911, 260] width 284 height 457
click at [885, 476] on button "Run" at bounding box center [896, 478] width 323 height 36
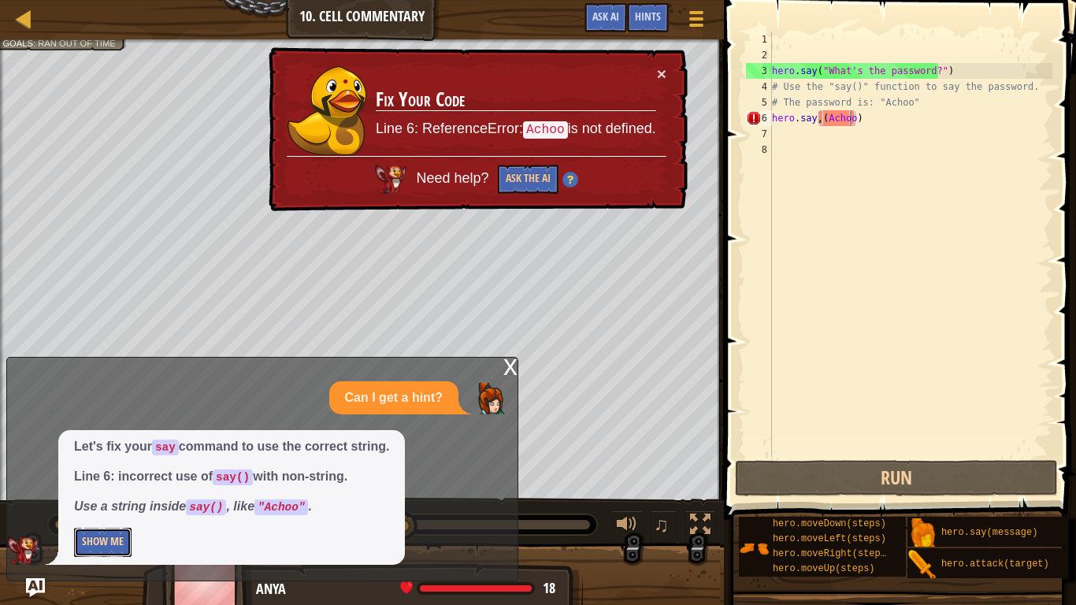
click at [84, 483] on button "Show Me" at bounding box center [102, 542] width 57 height 29
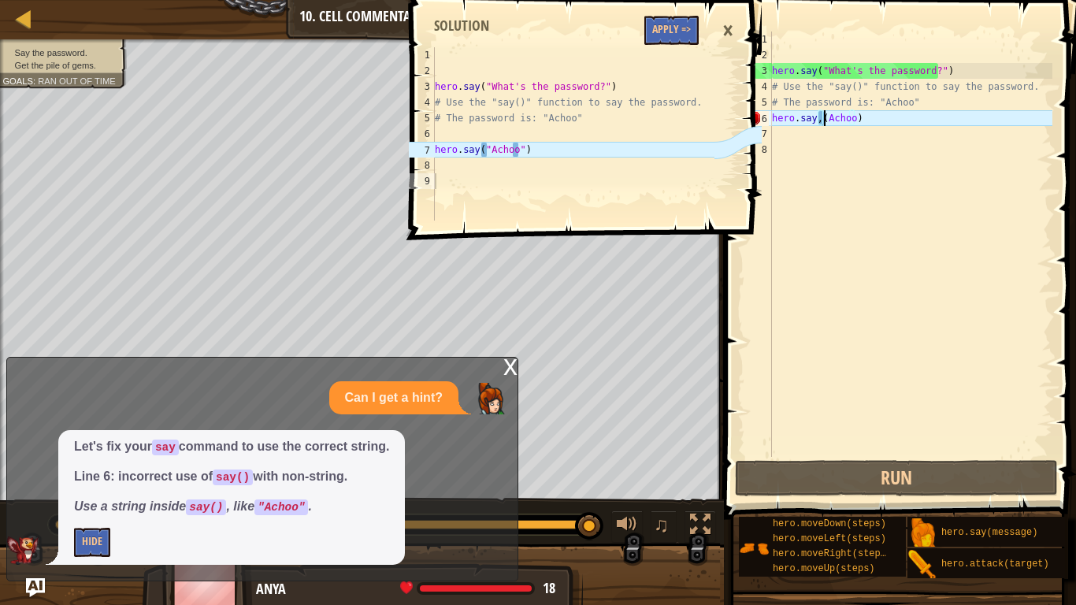
click at [824, 119] on div "hero . say ( "What's the password?" ) # Use the "say()" function to say the pas…" at bounding box center [911, 260] width 284 height 457
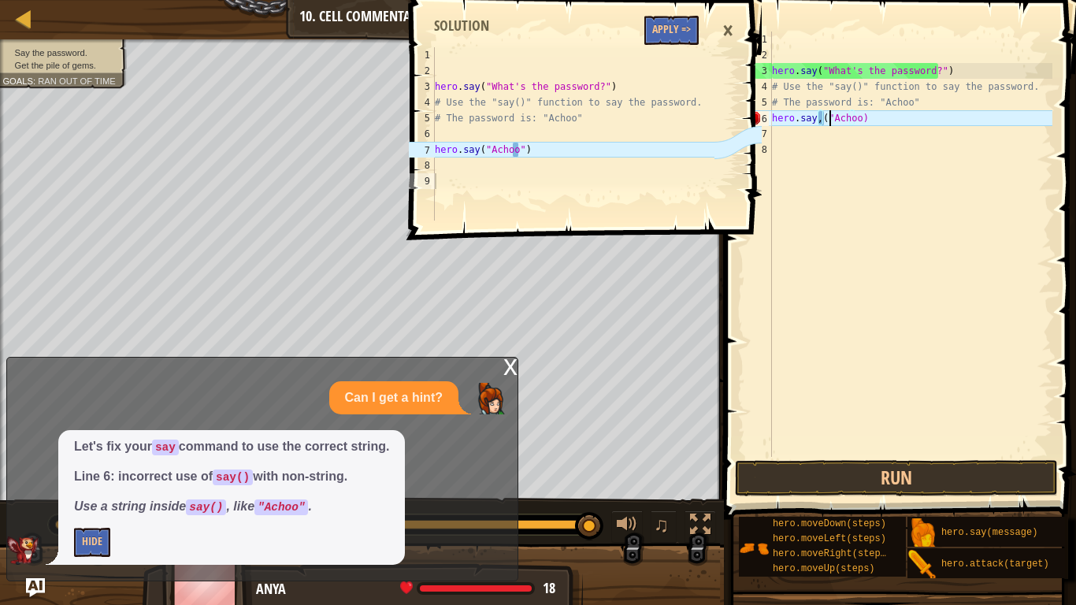
scroll to position [7, 6]
click at [854, 118] on div "hero . say ( "What's the password?" ) # Use the "say()" function to say the pas…" at bounding box center [911, 260] width 284 height 457
click at [886, 102] on div "hero . say ( "What's the password?" ) # Use the "say()" function to say the pas…" at bounding box center [911, 260] width 284 height 457
type textarea "# The password is: "Achoo""
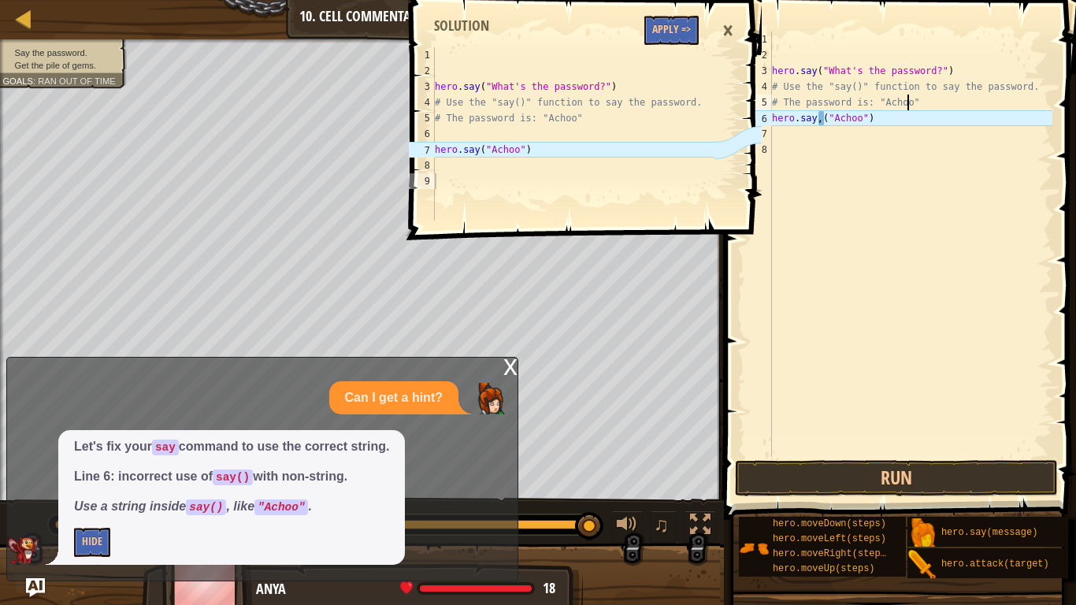
click at [912, 98] on div "hero . say ( "What's the password?" ) # Use the "say()" function to say the pas…" at bounding box center [911, 260] width 284 height 457
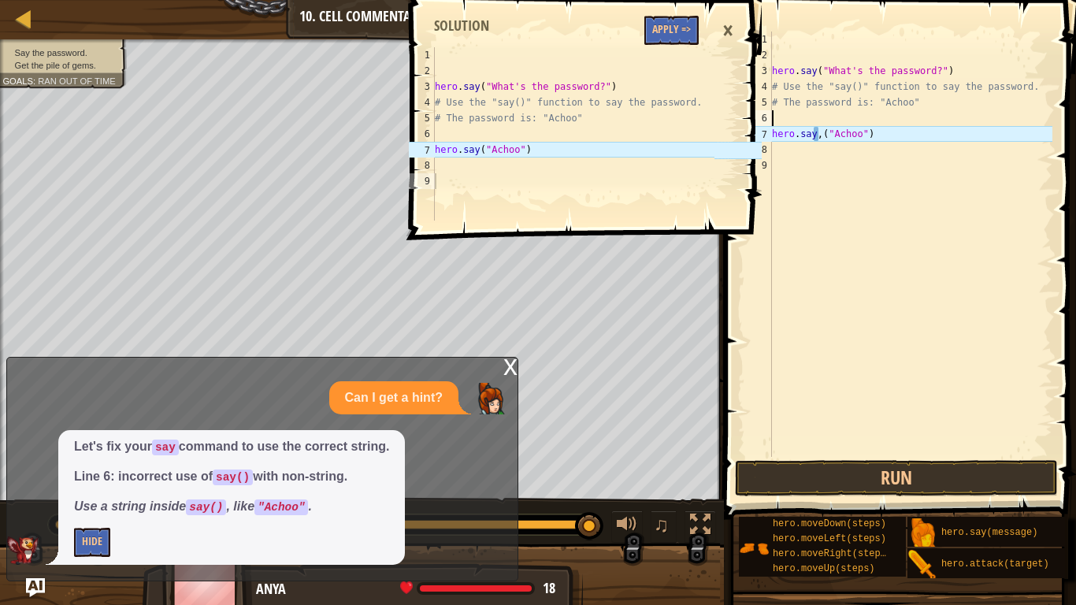
scroll to position [7, 0]
click at [804, 482] on button "Run" at bounding box center [896, 478] width 323 height 36
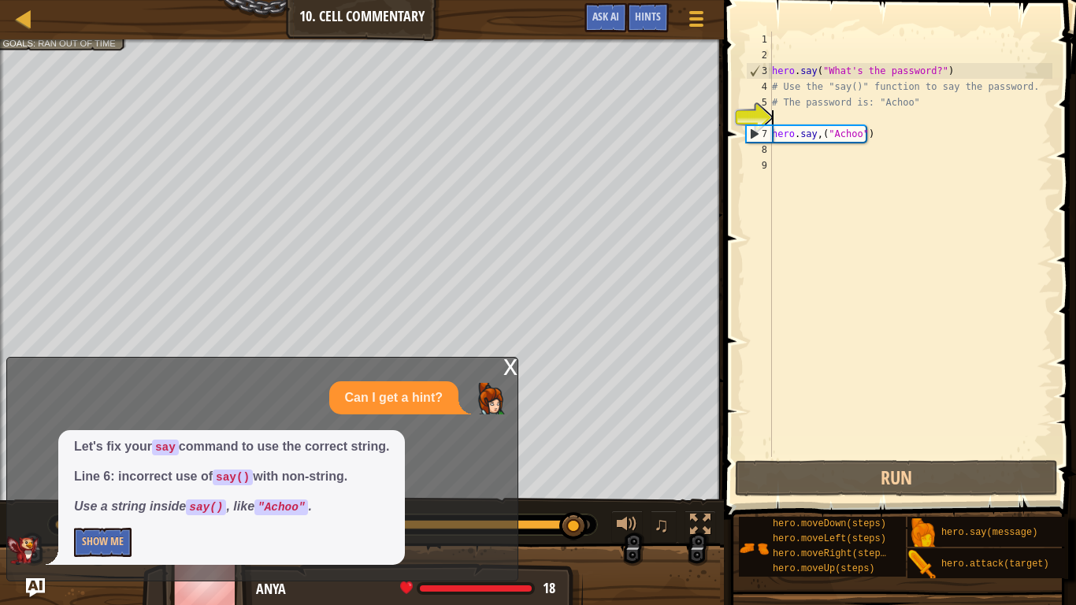
click at [502, 369] on div "x Can I get a hint? Let's fix your say command to use the correct string. Line …" at bounding box center [262, 469] width 512 height 224
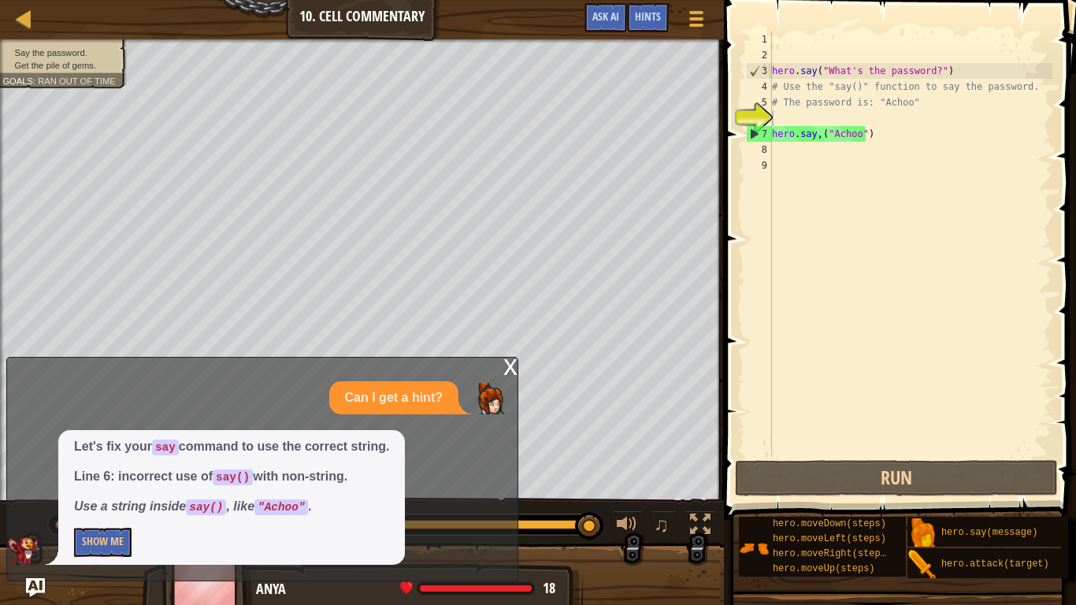
click at [508, 367] on div "x" at bounding box center [510, 366] width 14 height 16
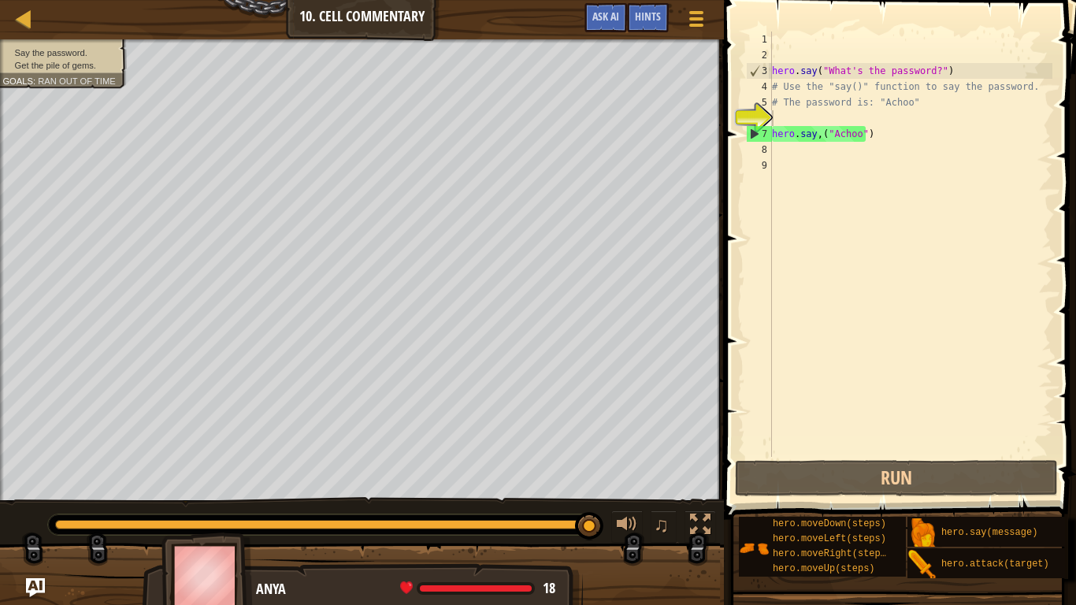
click at [777, 153] on div "hero . say ( "What's the password?" ) # Use the "say()" function to say the pas…" at bounding box center [911, 260] width 284 height 457
type textarea "m"
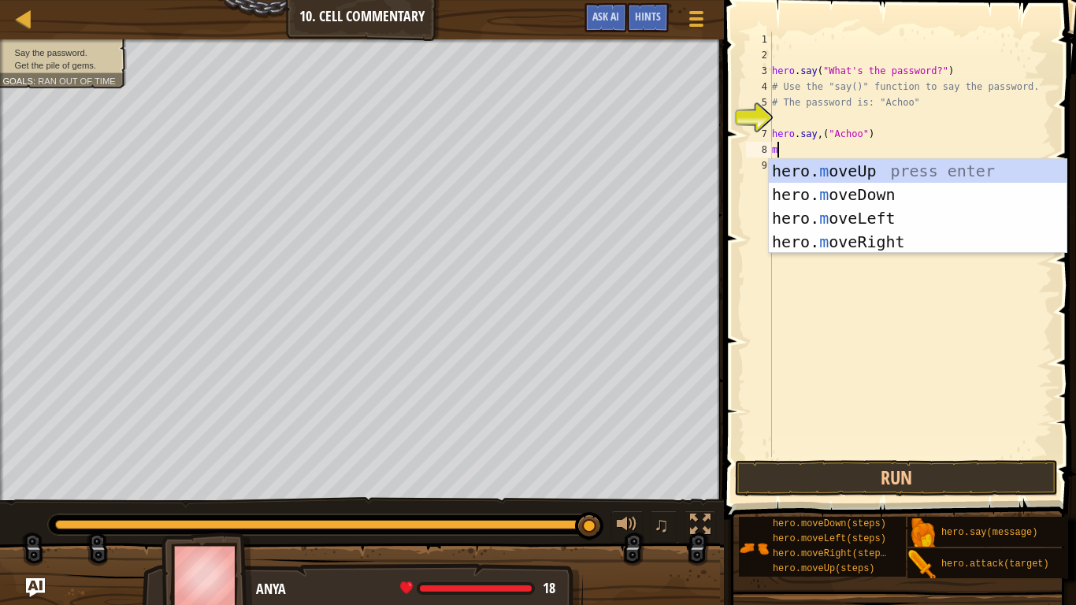
click at [839, 364] on div "hero . say ( "What's the password?" ) # Use the "say()" function to say the pas…" at bounding box center [911, 260] width 284 height 457
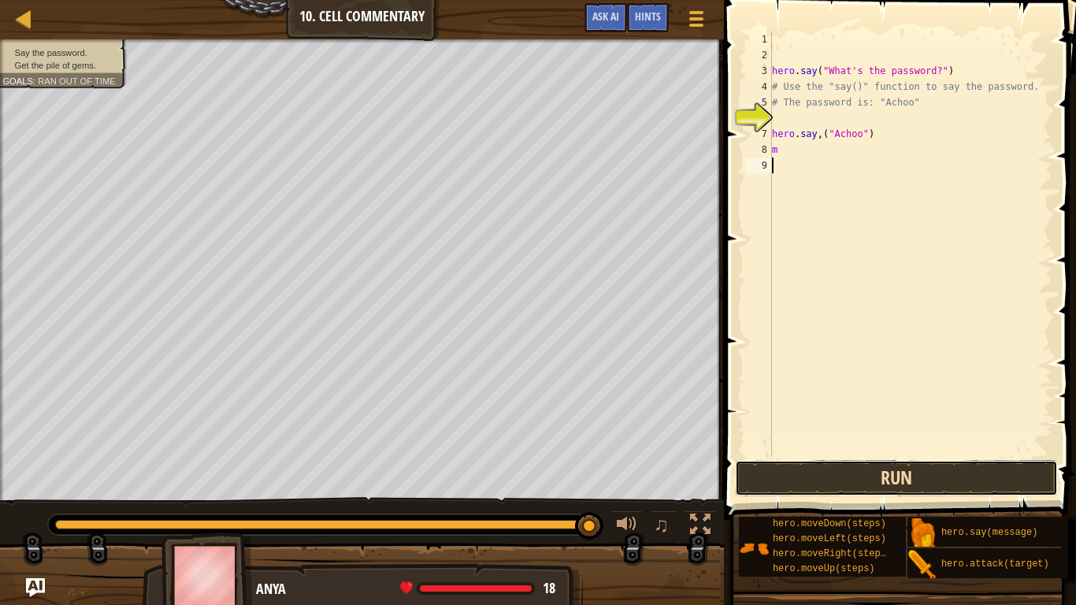
click at [796, 477] on button "Run" at bounding box center [896, 478] width 323 height 36
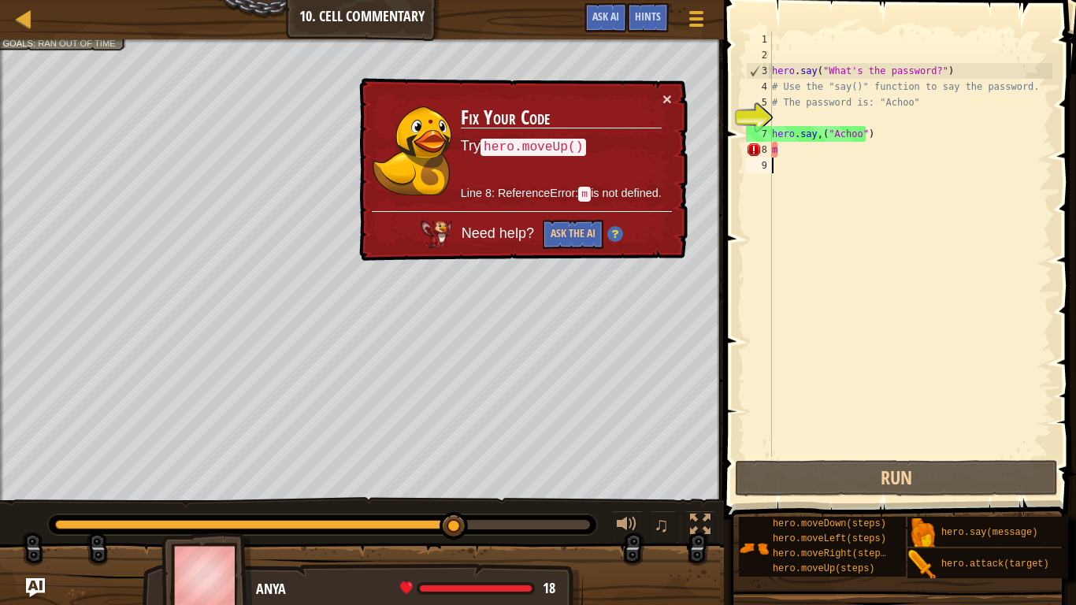
click at [785, 146] on div "hero . say ( "What's the password?" ) # Use the "say()" function to say the pas…" at bounding box center [911, 260] width 284 height 457
type textarea "m"
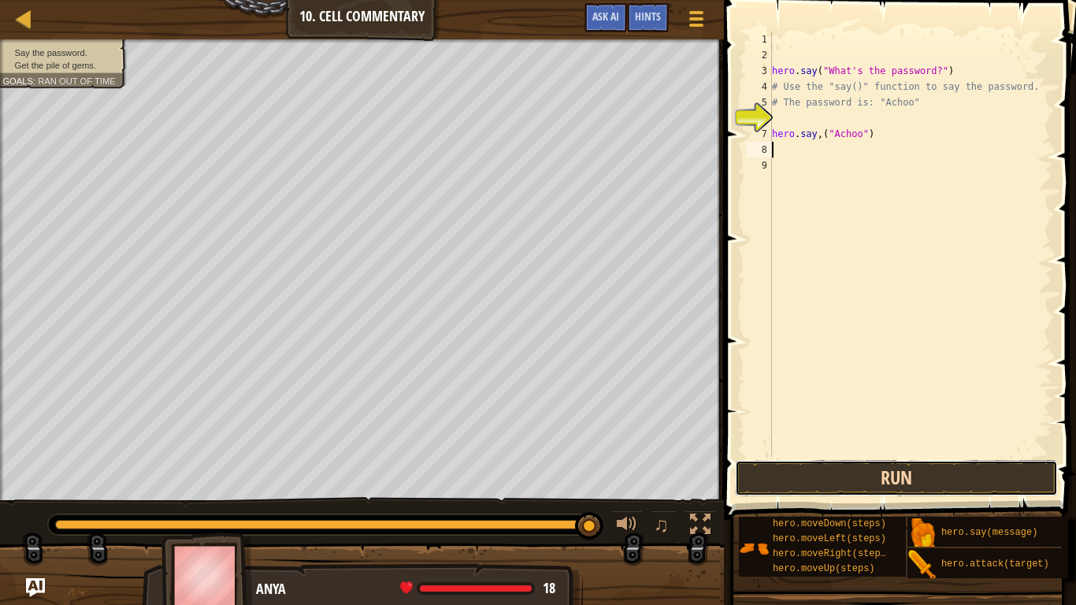
click at [822, 474] on button "Run" at bounding box center [896, 478] width 323 height 36
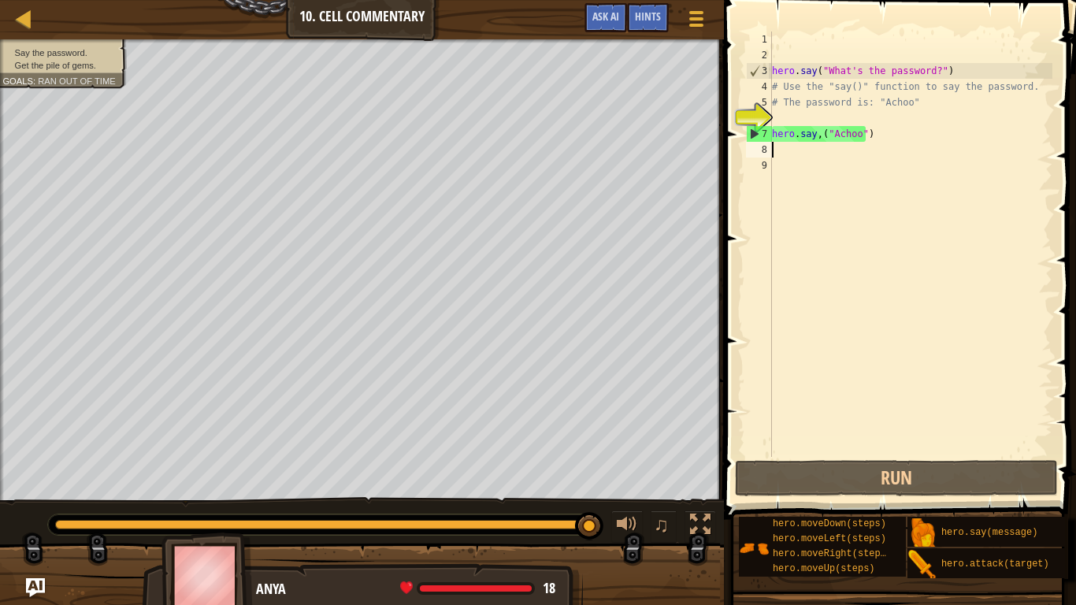
click at [781, 117] on div "hero . say ( "What's the password?" ) # Use the "say()" function to say the pas…" at bounding box center [911, 260] width 284 height 457
type textarea "# The password is: "Achoo""
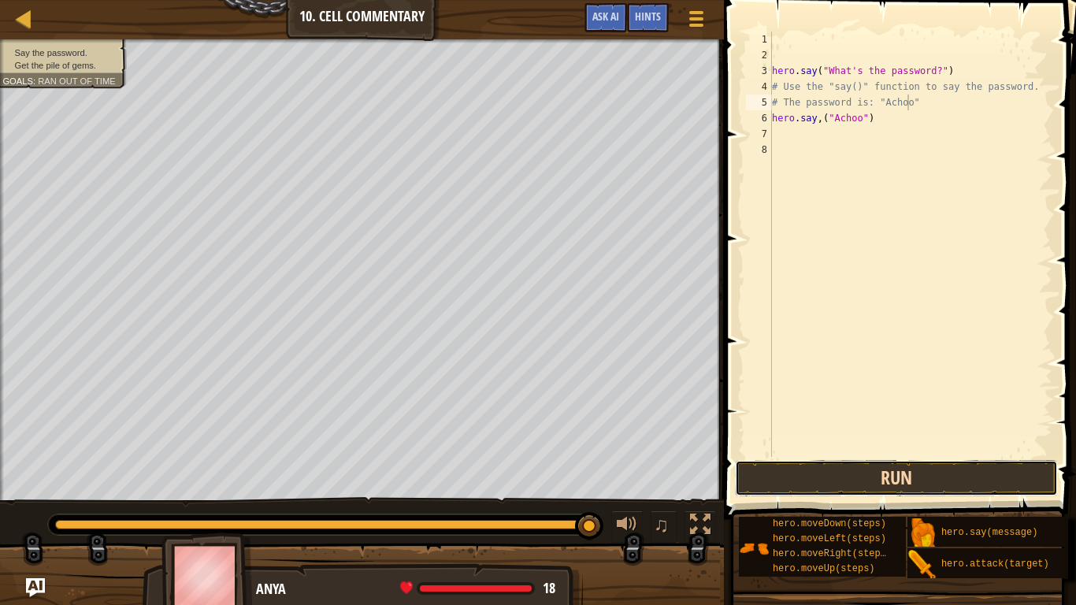
click at [876, 476] on button "Run" at bounding box center [896, 478] width 323 height 36
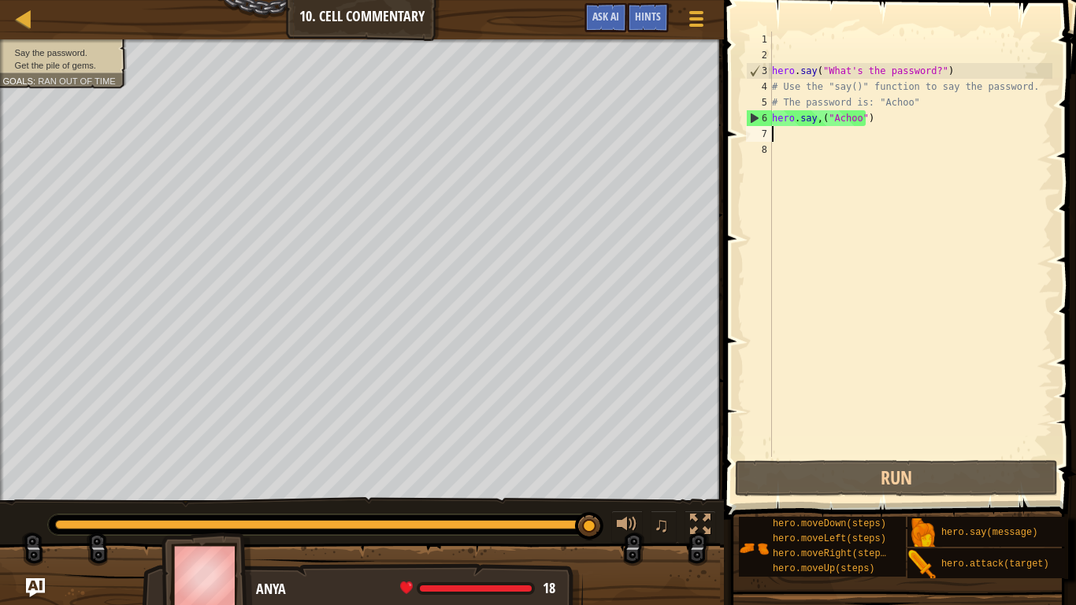
click at [777, 132] on div "hero . say ( "What's the password?" ) # Use the "say()" function to say the pas…" at bounding box center [911, 260] width 284 height 457
type textarea "m"
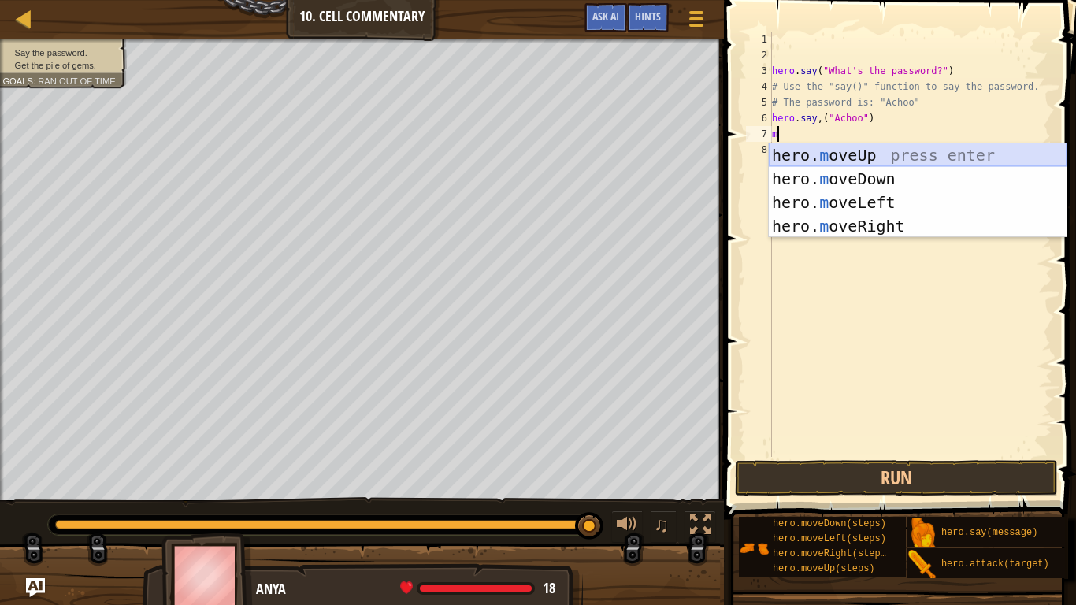
click at [840, 154] on div "hero. m oveUp press enter hero. m oveDown press enter hero. m oveLeft press ent…" at bounding box center [918, 214] width 298 height 142
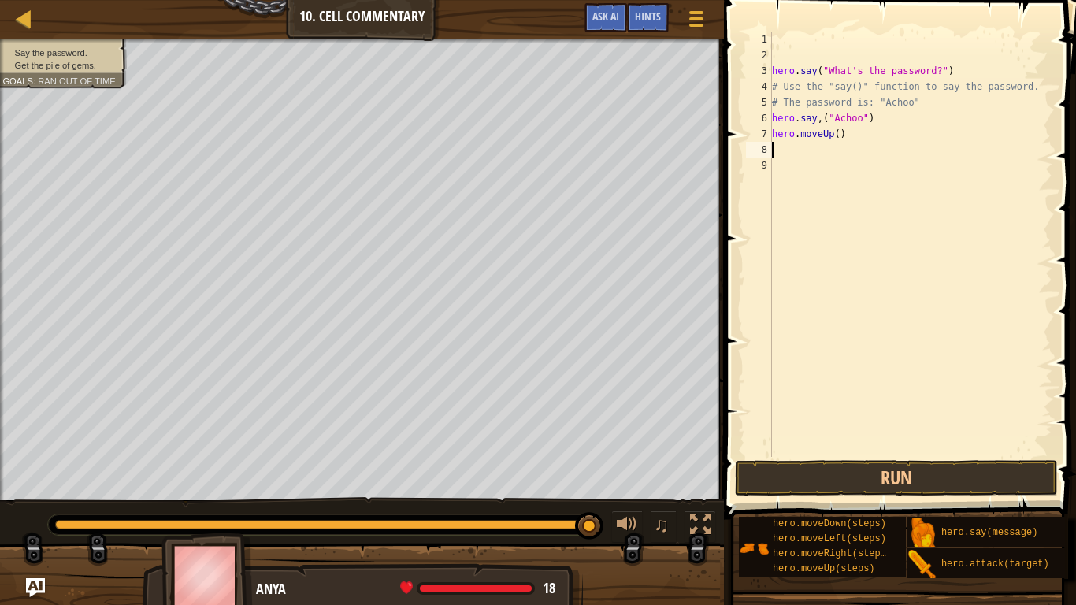
click at [833, 132] on div "hero . say ( "What's the password?" ) # Use the "say()" function to say the pas…" at bounding box center [911, 260] width 284 height 457
click at [865, 473] on button "Run" at bounding box center [896, 478] width 323 height 36
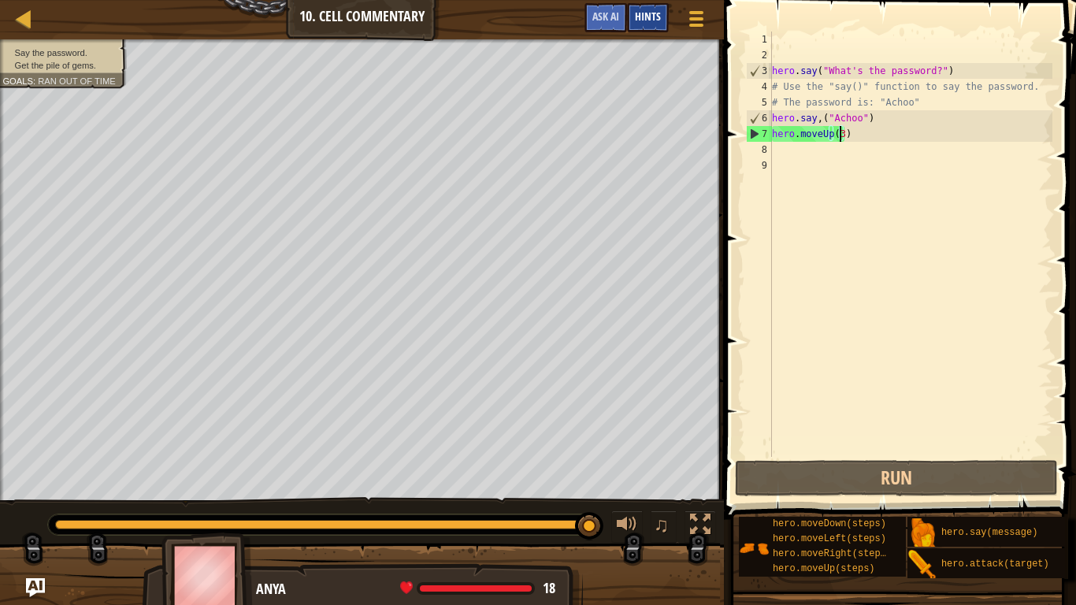
click at [644, 14] on span "Hints" at bounding box center [648, 16] width 26 height 15
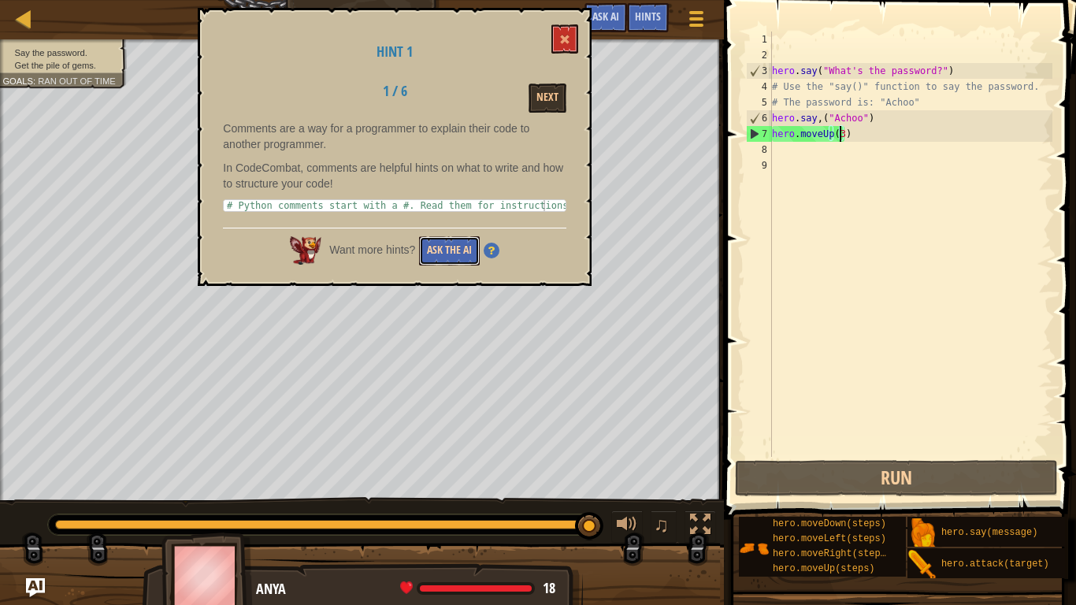
click at [454, 250] on button "Ask the AI" at bounding box center [449, 250] width 61 height 29
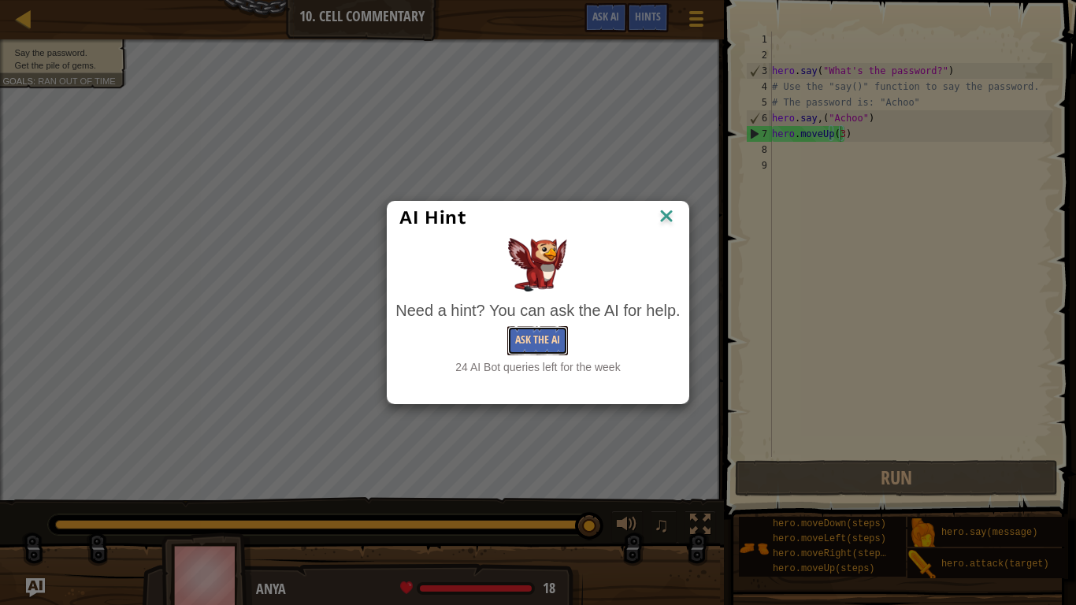
click at [519, 334] on button "Ask the AI" at bounding box center [537, 340] width 61 height 29
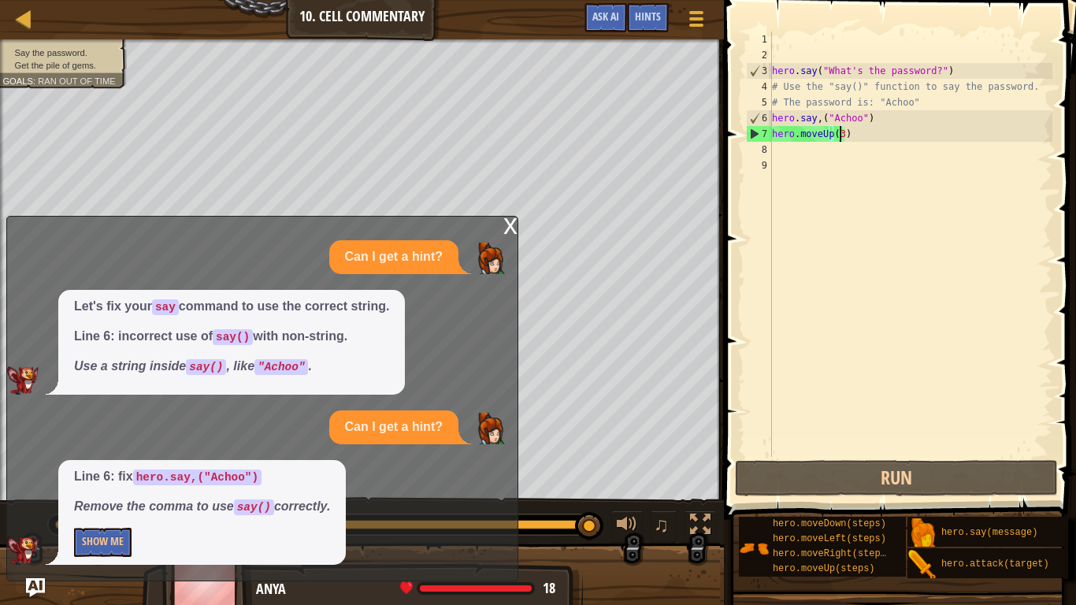
click at [817, 119] on div "hero . say ( "What's the password?" ) # Use the "say()" function to say the pas…" at bounding box center [911, 260] width 284 height 457
type textarea "hero.say("Achoo")"
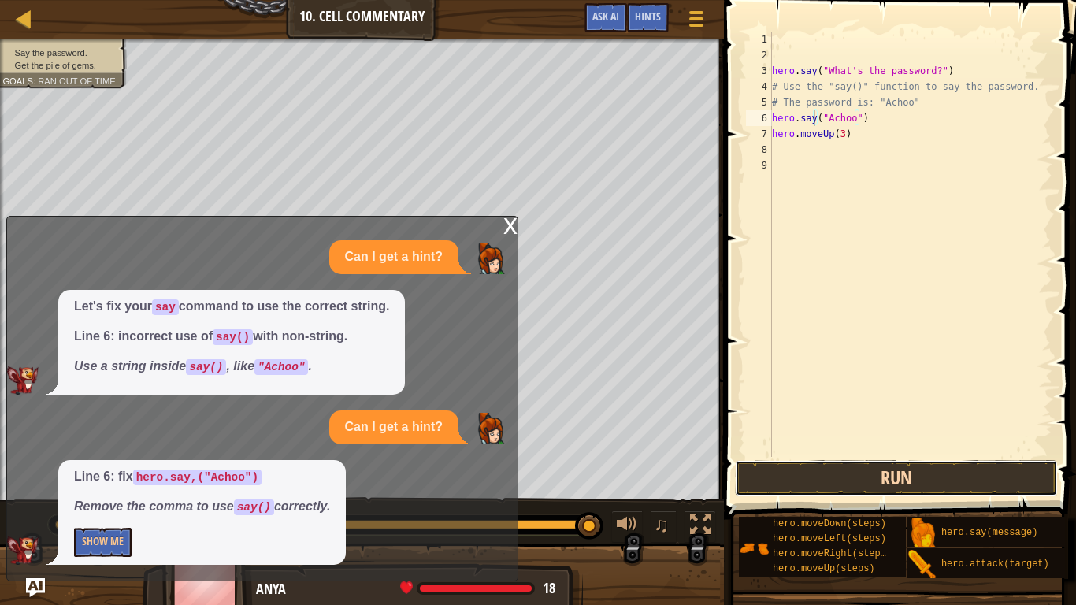
click at [859, 483] on button "Run" at bounding box center [896, 478] width 323 height 36
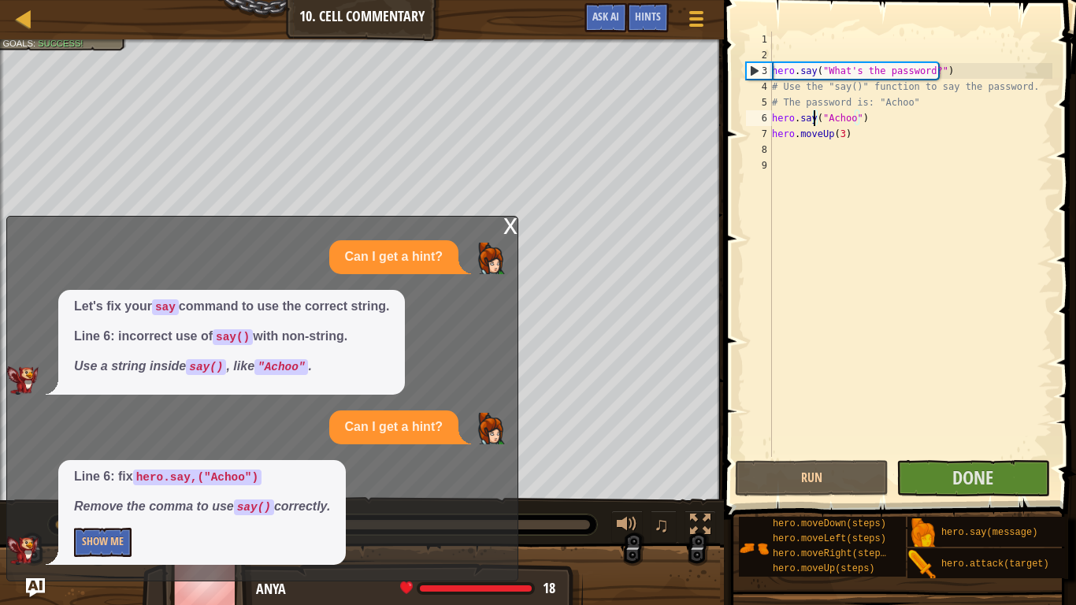
click at [506, 221] on div "x" at bounding box center [510, 225] width 14 height 16
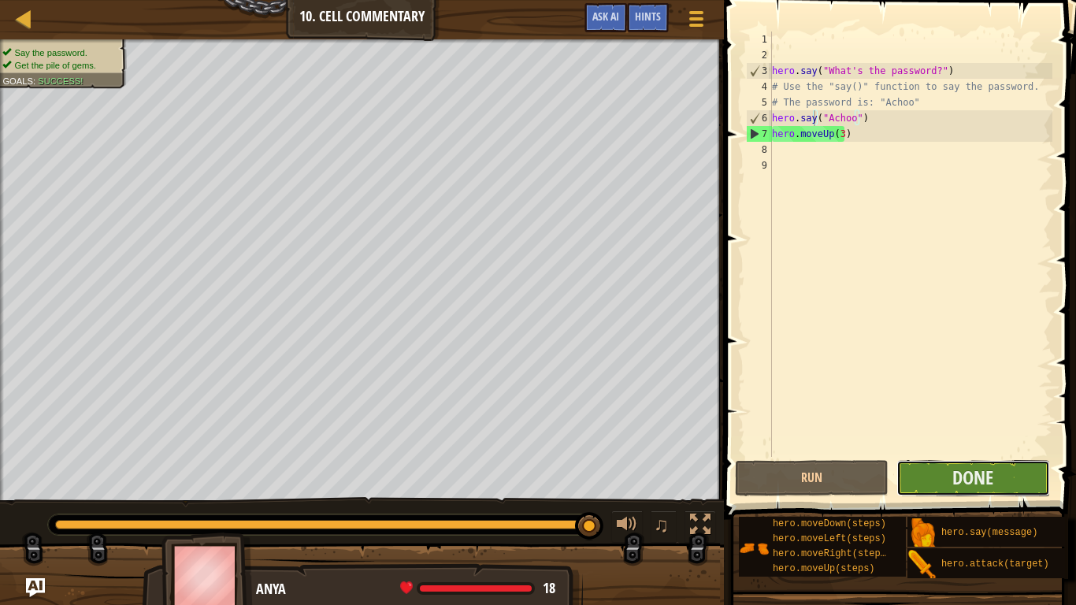
click at [936, 476] on button "Done" at bounding box center [973, 478] width 154 height 36
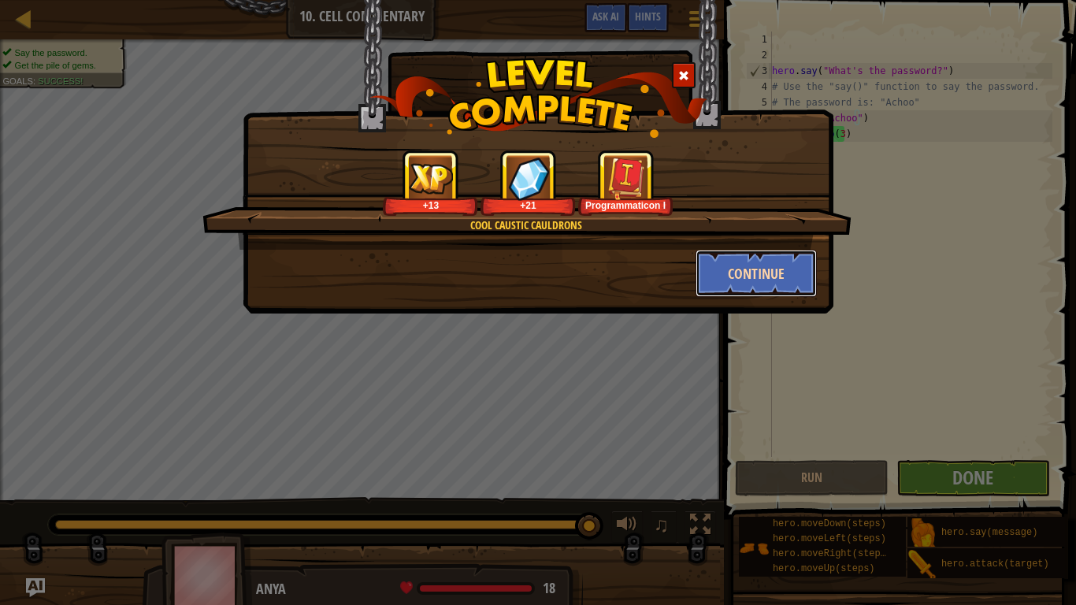
click at [728, 272] on button "Continue" at bounding box center [756, 273] width 122 height 47
